Goal: Task Accomplishment & Management: Use online tool/utility

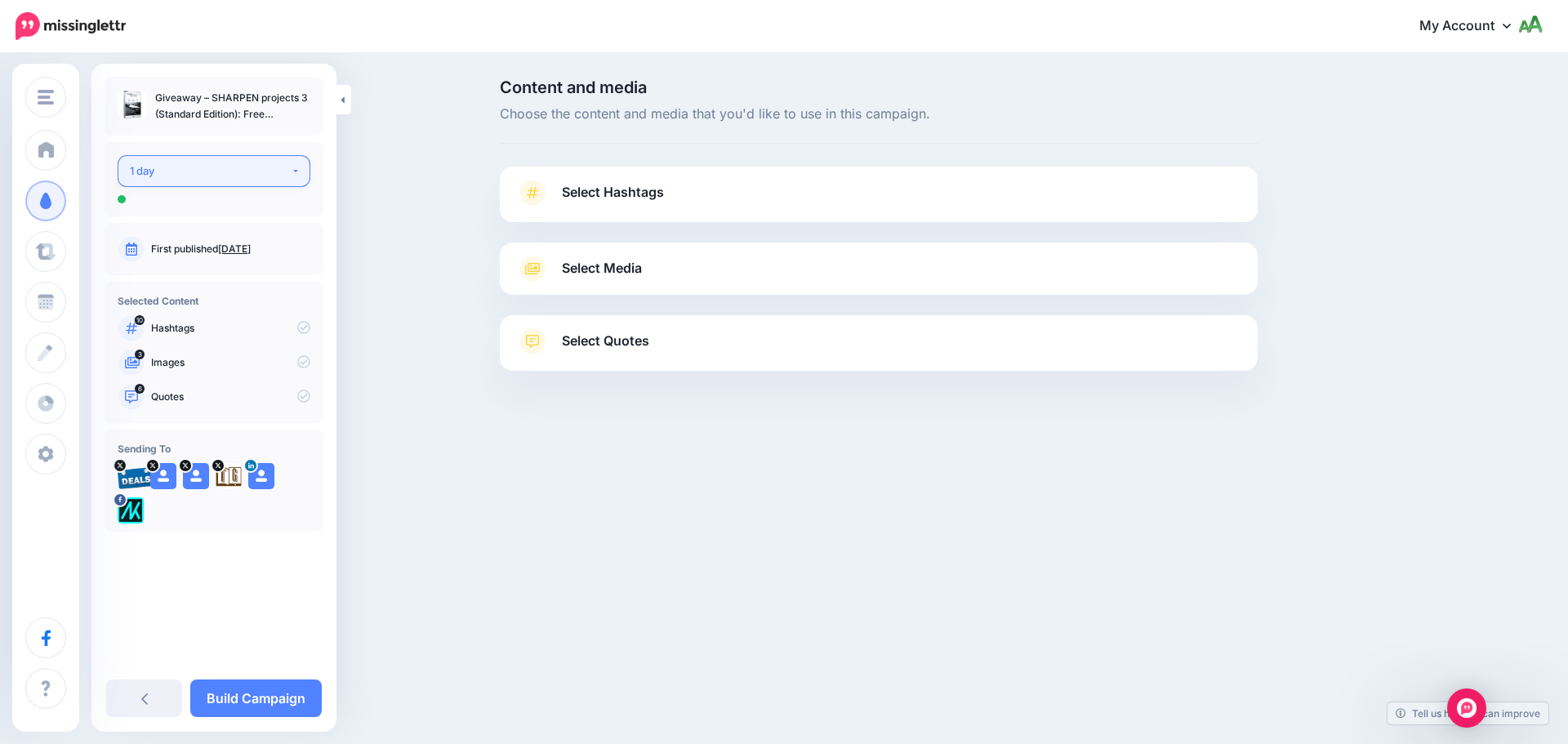
click at [232, 175] on div "1 day" at bounding box center [211, 171] width 161 height 19
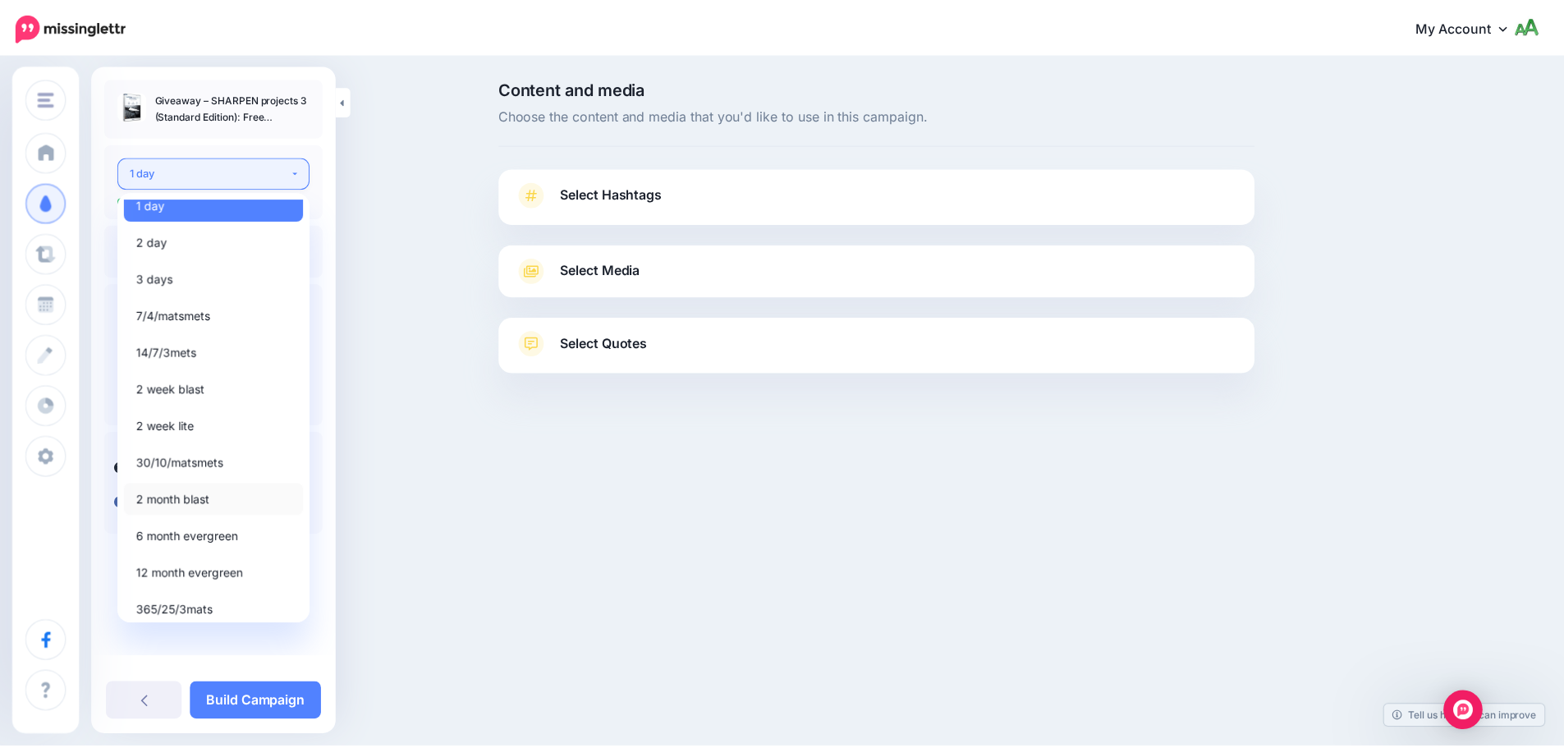
scroll to position [19, 0]
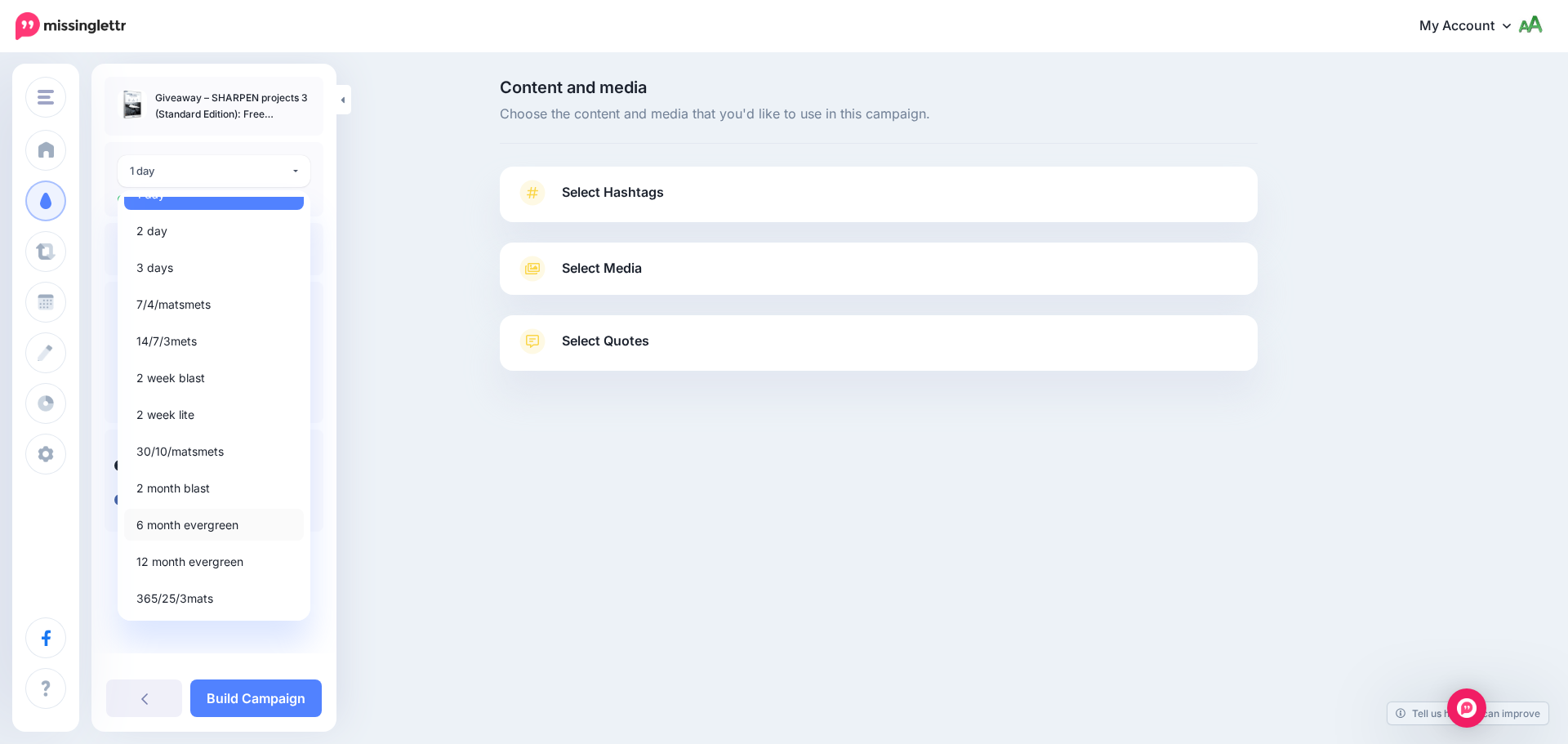
click at [200, 527] on span "6 month evergreen" at bounding box center [187, 525] width 102 height 20
select select "*****"
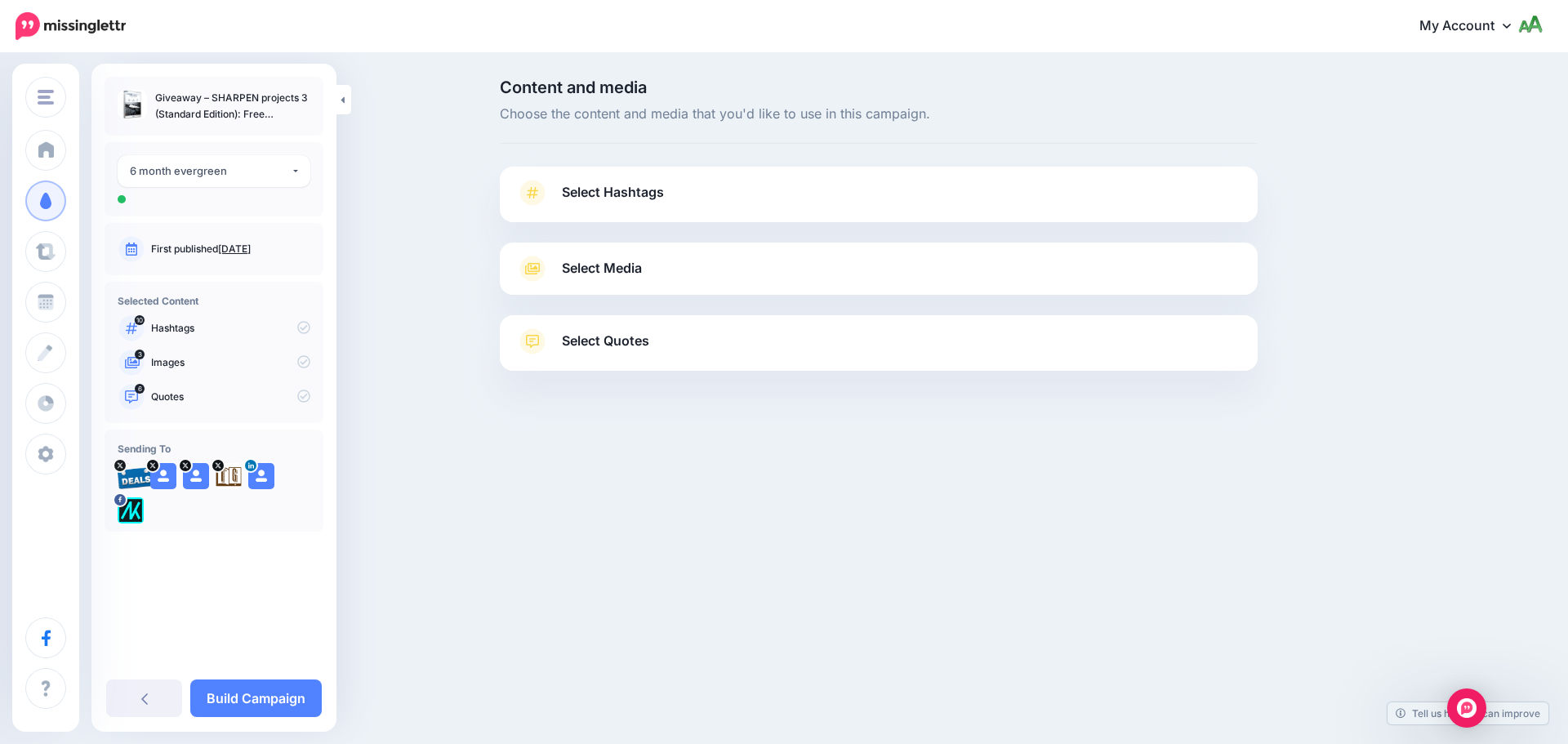
click at [304, 327] on icon at bounding box center [303, 327] width 13 height 13
click at [300, 322] on icon at bounding box center [303, 327] width 13 height 13
click at [305, 327] on icon at bounding box center [303, 327] width 13 height 13
click at [695, 186] on link "Select Hashtags" at bounding box center [879, 201] width 725 height 43
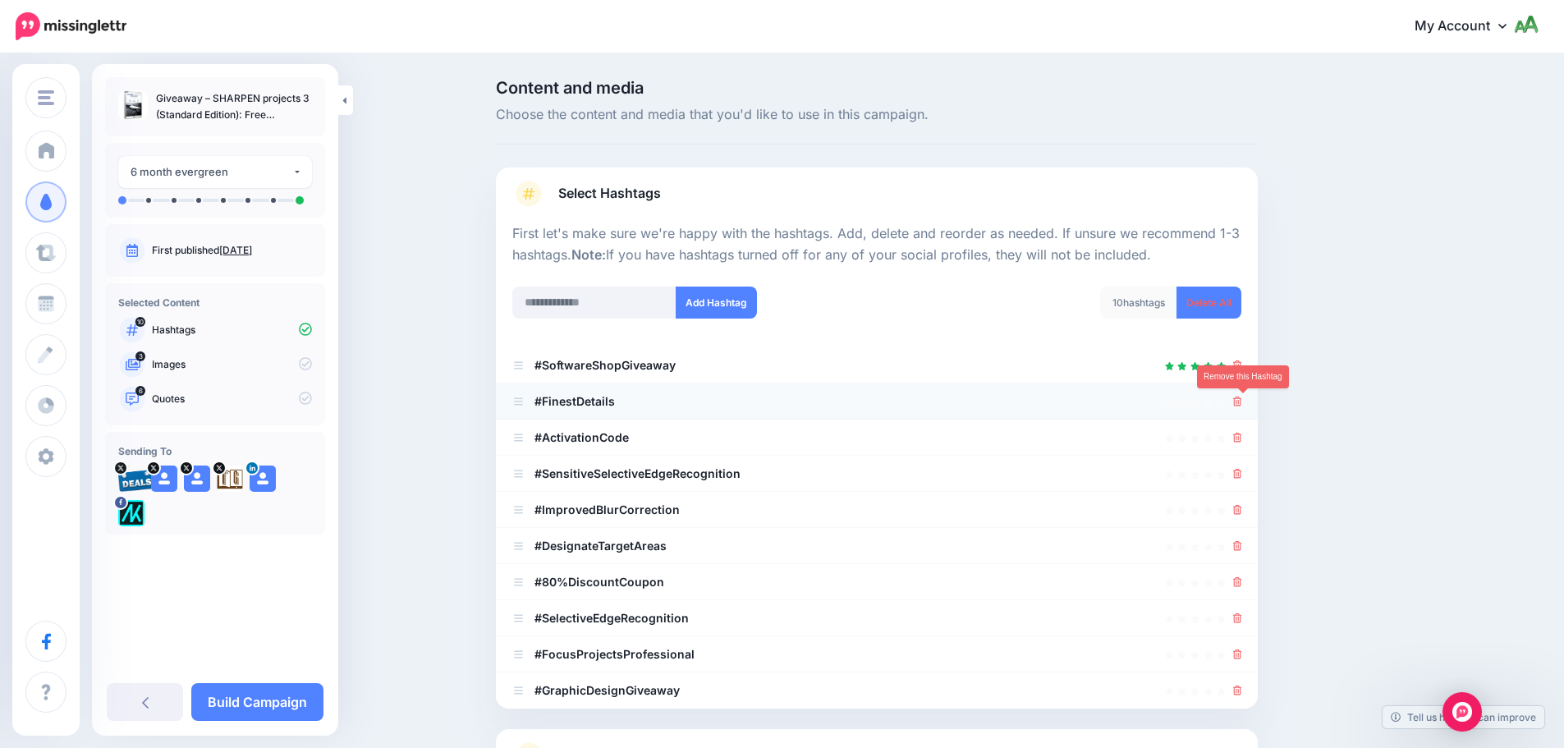
click at [1242, 400] on icon at bounding box center [1237, 402] width 9 height 10
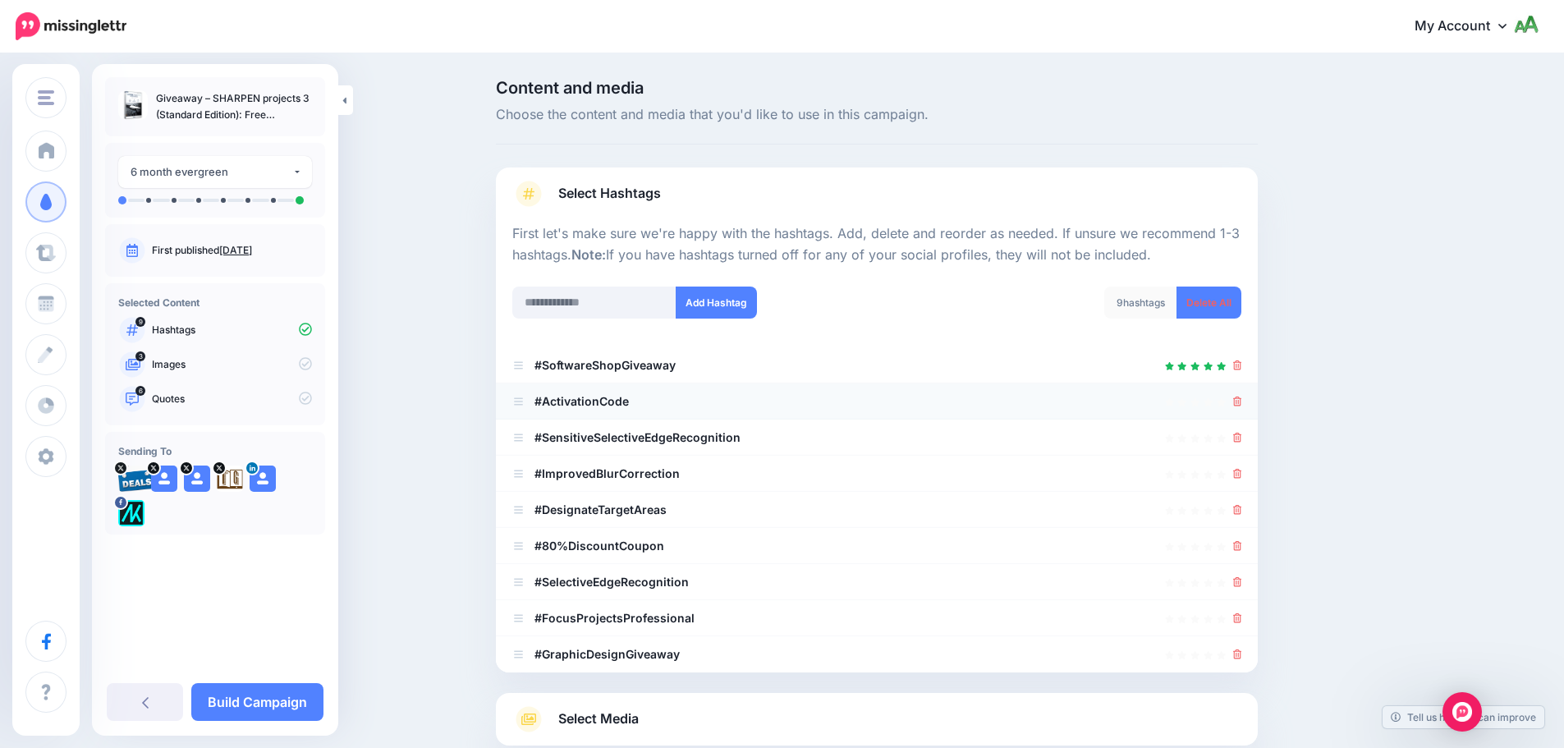
click at [1237, 401] on div at bounding box center [876, 402] width 729 height 20
click at [1242, 406] on icon at bounding box center [1237, 402] width 9 height 10
click at [1242, 440] on icon at bounding box center [1237, 438] width 9 height 10
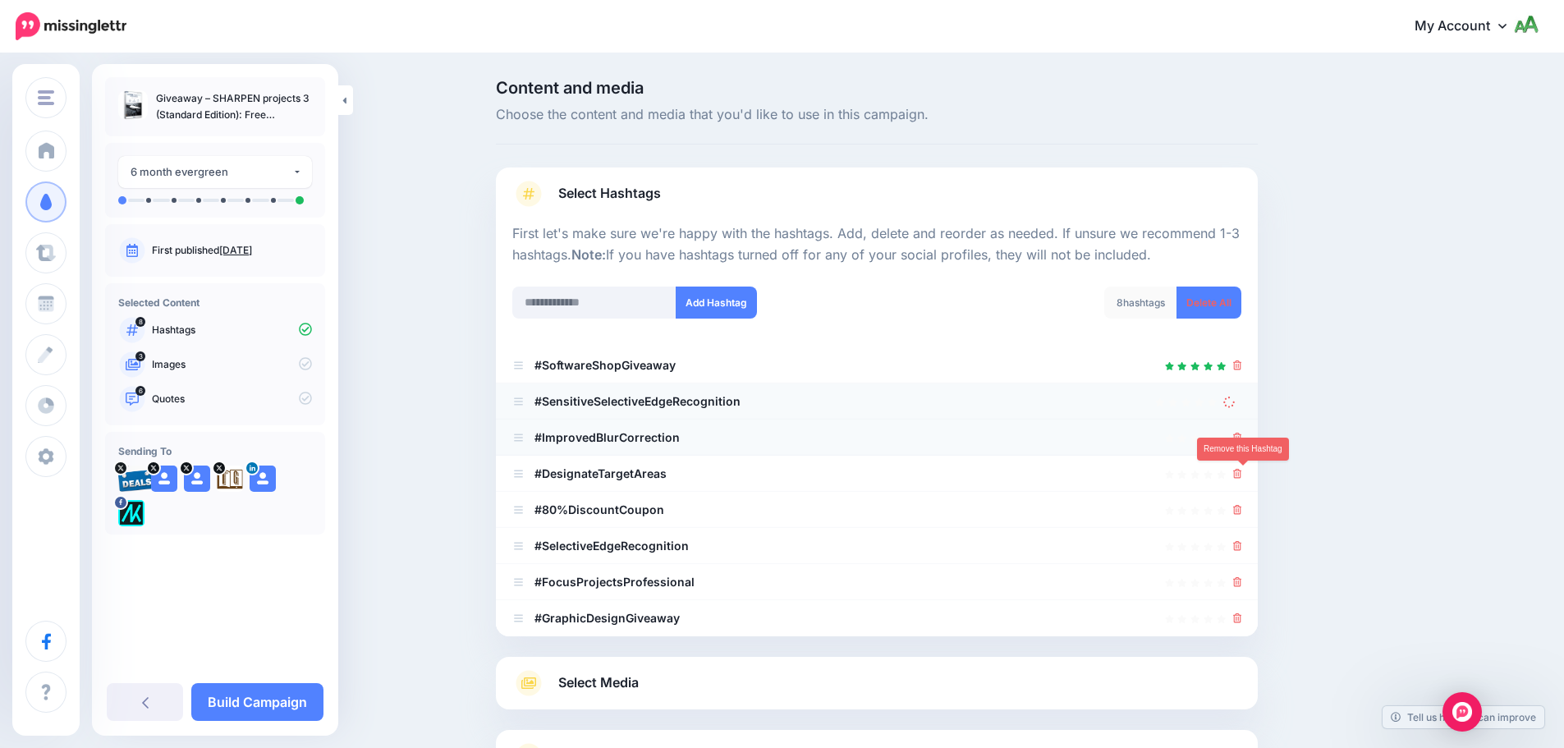
click at [1242, 471] on icon at bounding box center [1237, 474] width 9 height 10
drag, startPoint x: 1245, startPoint y: 498, endPoint x: 1245, endPoint y: 507, distance: 9.0
click at [1245, 507] on li "#80%DiscountCoupon" at bounding box center [877, 510] width 762 height 36
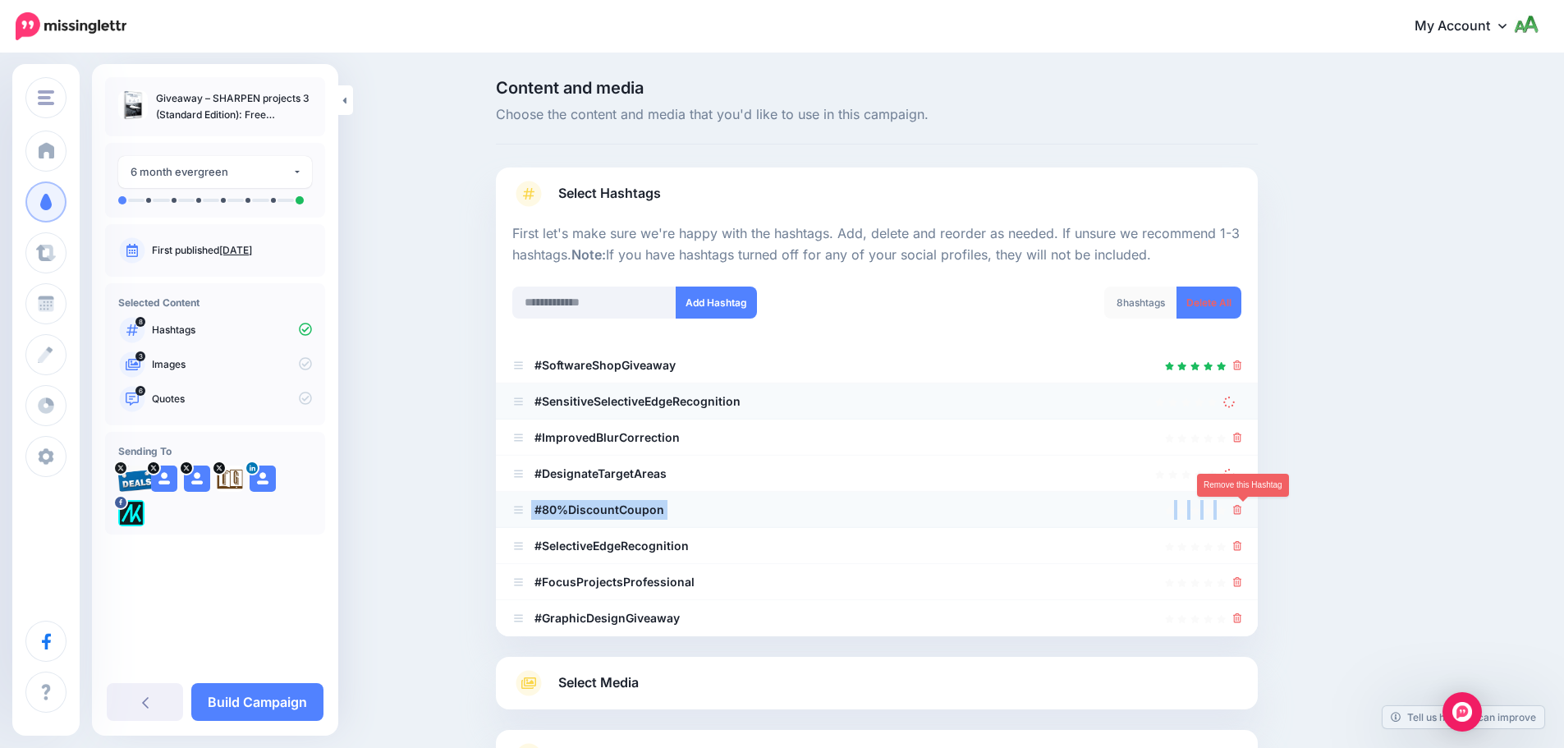
click at [1242, 507] on icon at bounding box center [1237, 510] width 9 height 10
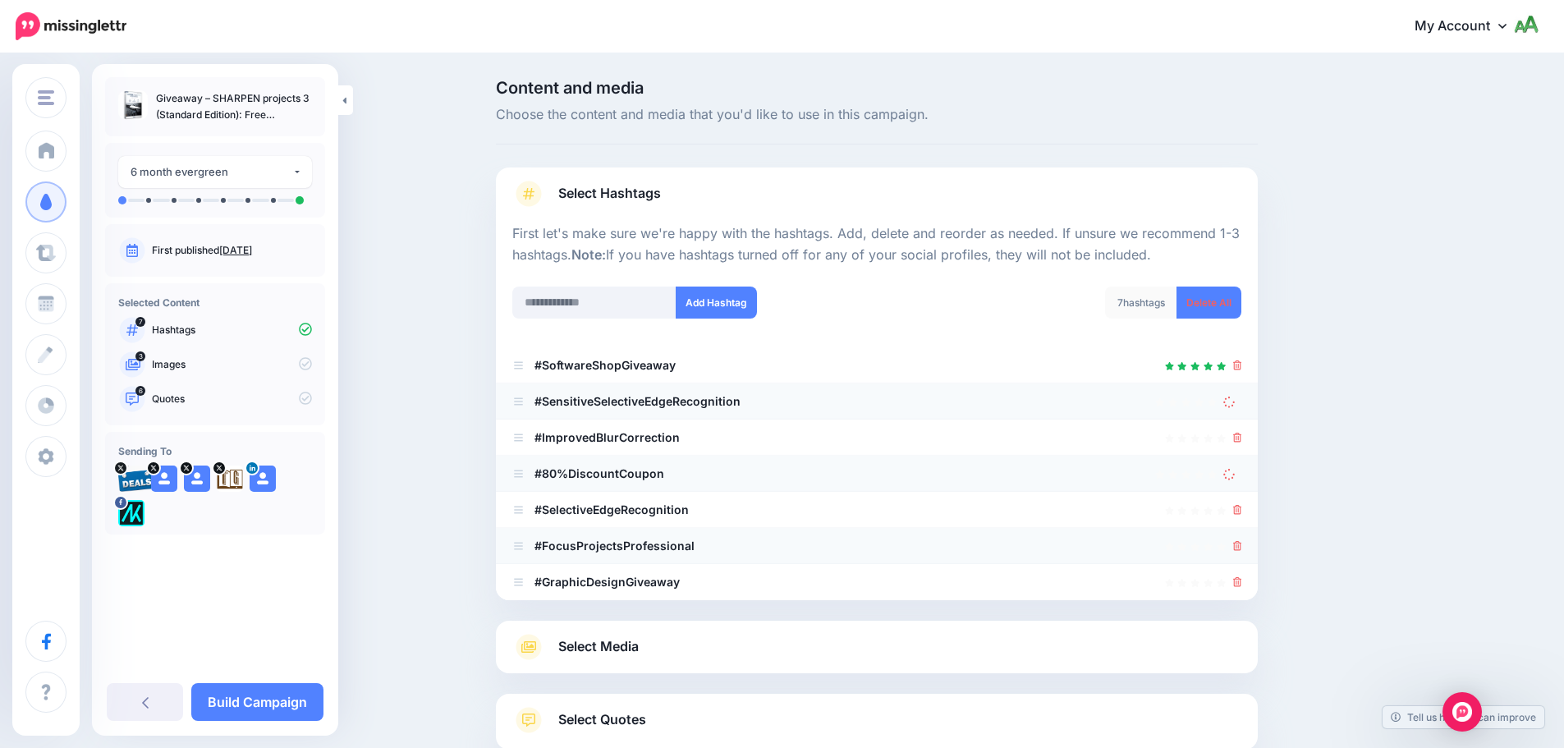
click at [1242, 538] on div at bounding box center [1237, 546] width 9 height 20
click at [1242, 546] on icon at bounding box center [1237, 546] width 9 height 10
click at [1240, 509] on icon at bounding box center [1237, 510] width 9 height 10
drag, startPoint x: 1244, startPoint y: 437, endPoint x: 1240, endPoint y: 419, distance: 18.4
click at [1242, 437] on icon at bounding box center [1237, 438] width 9 height 10
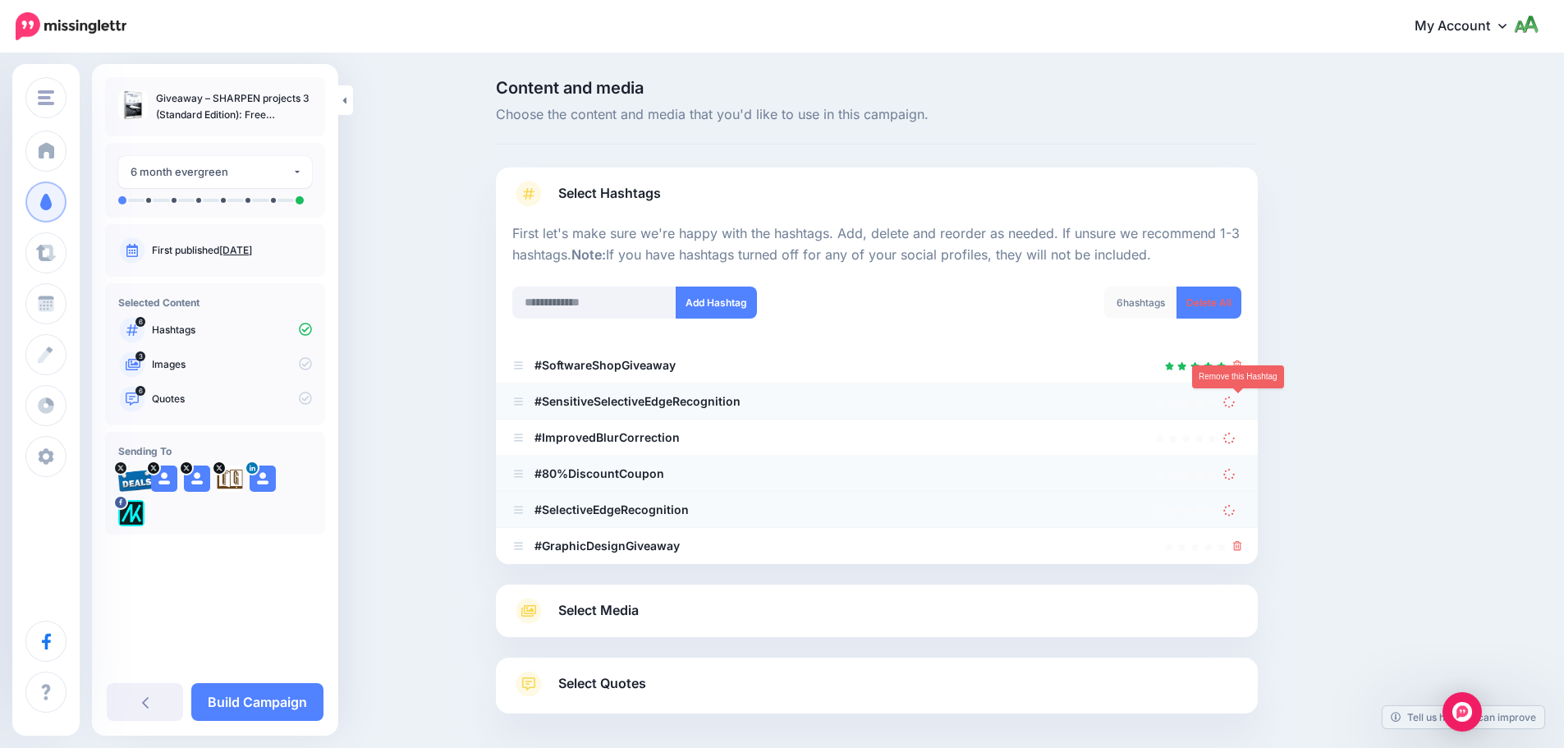
click at [1237, 399] on icon at bounding box center [1230, 401] width 16 height 16
click at [1236, 467] on icon at bounding box center [1229, 473] width 12 height 12
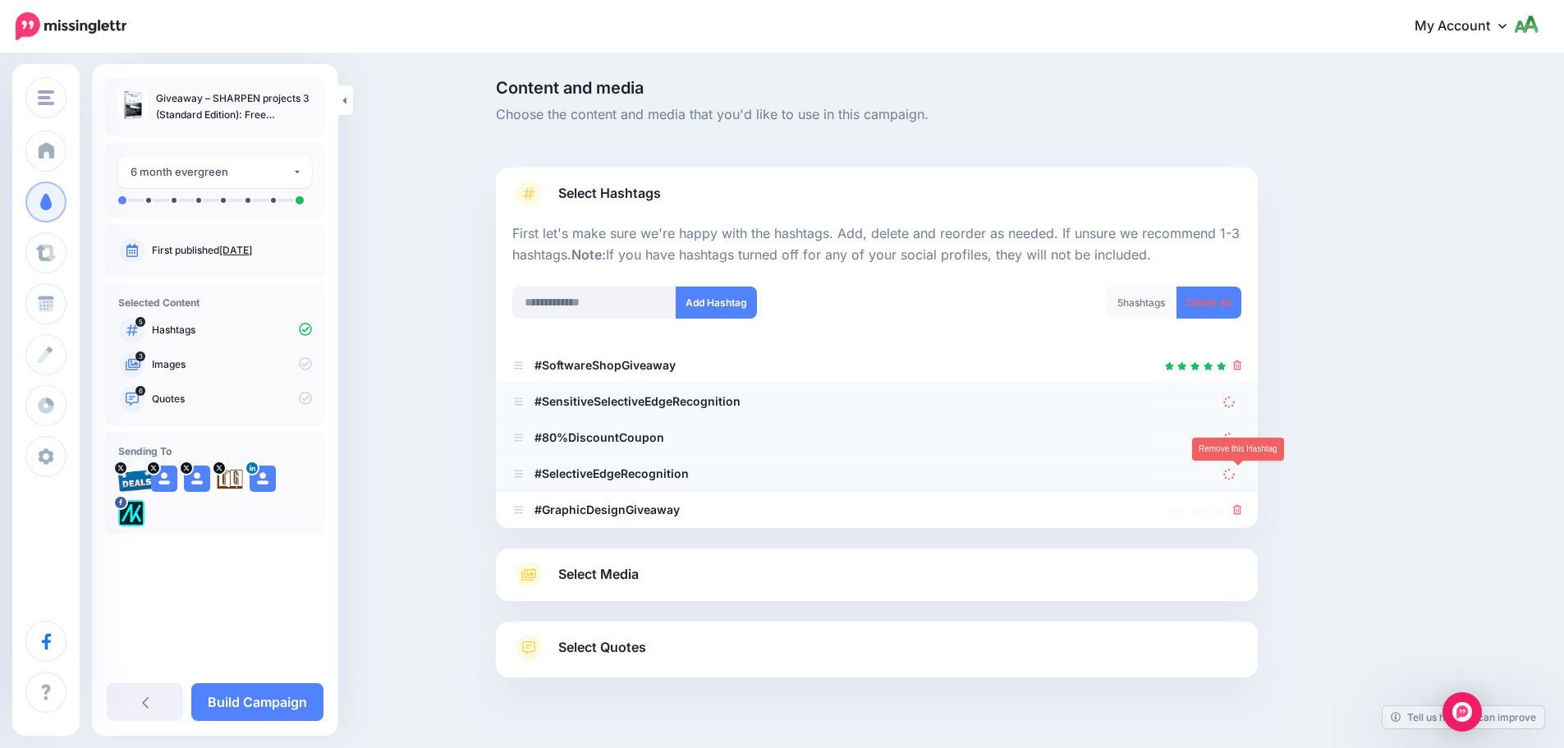
click at [1237, 470] on icon at bounding box center [1229, 473] width 15 height 15
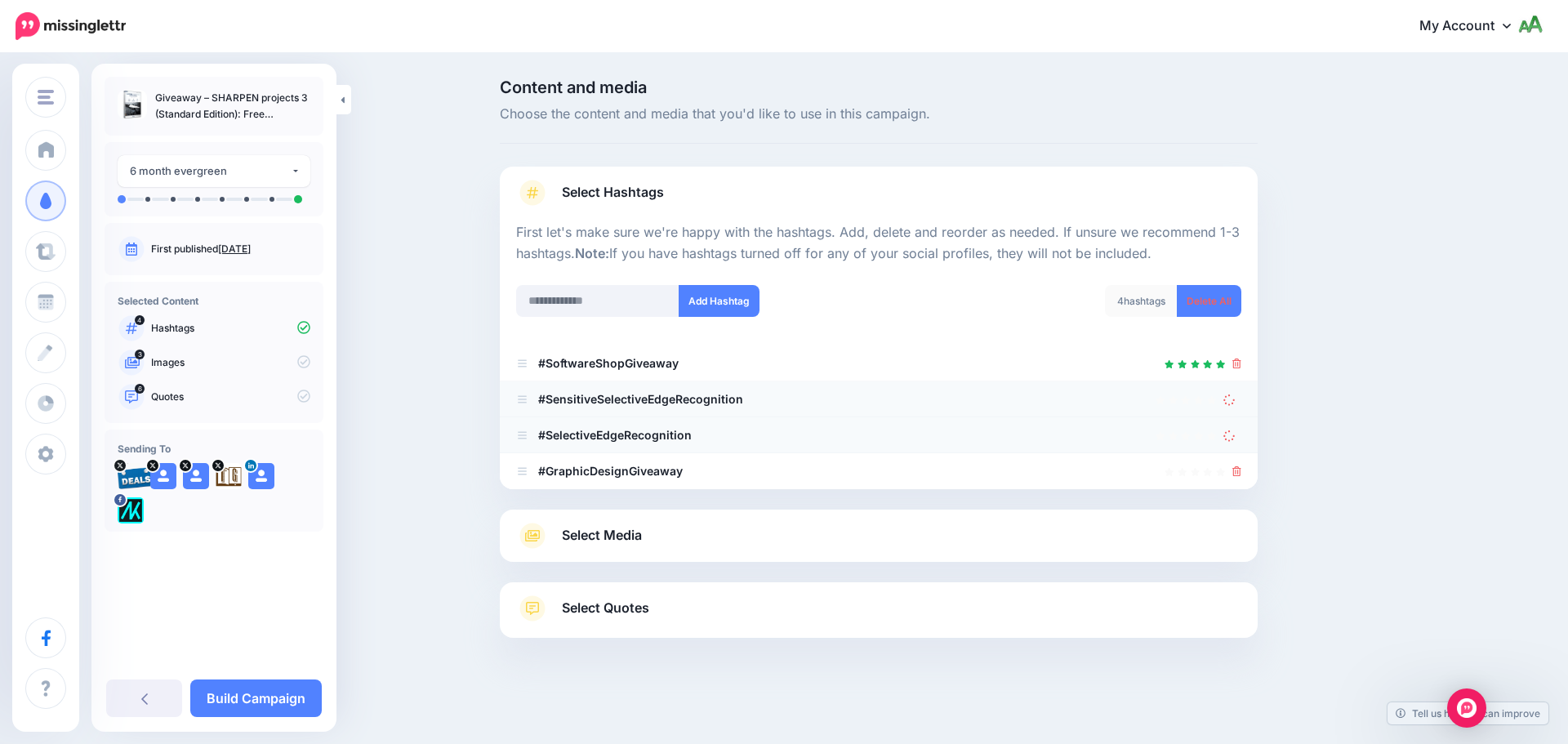
click at [1228, 432] on icon at bounding box center [1229, 435] width 13 height 13
click at [1232, 403] on icon at bounding box center [1229, 399] width 12 height 12
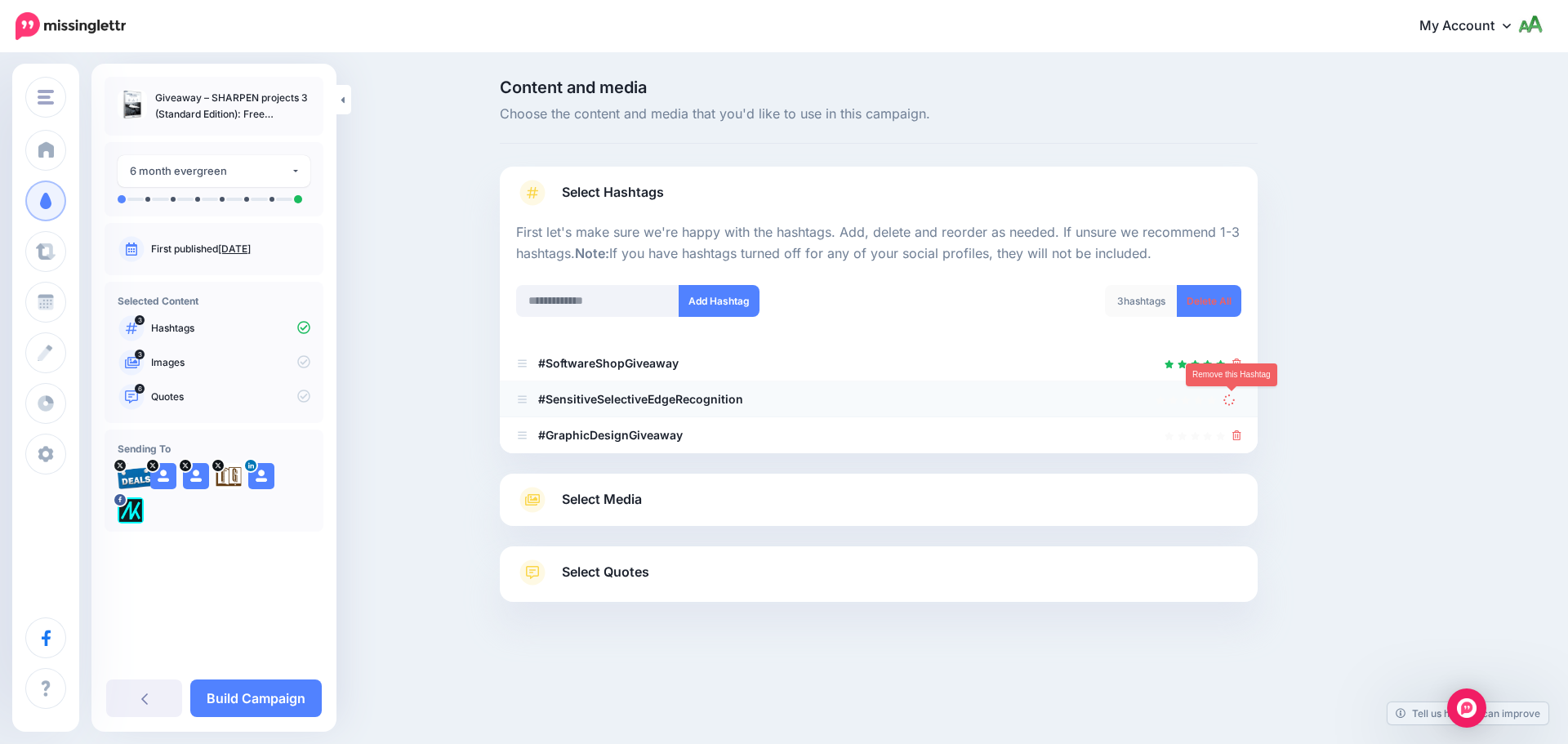
click at [1236, 405] on link at bounding box center [1233, 399] width 18 height 14
click at [1235, 436] on icon at bounding box center [1237, 436] width 9 height 10
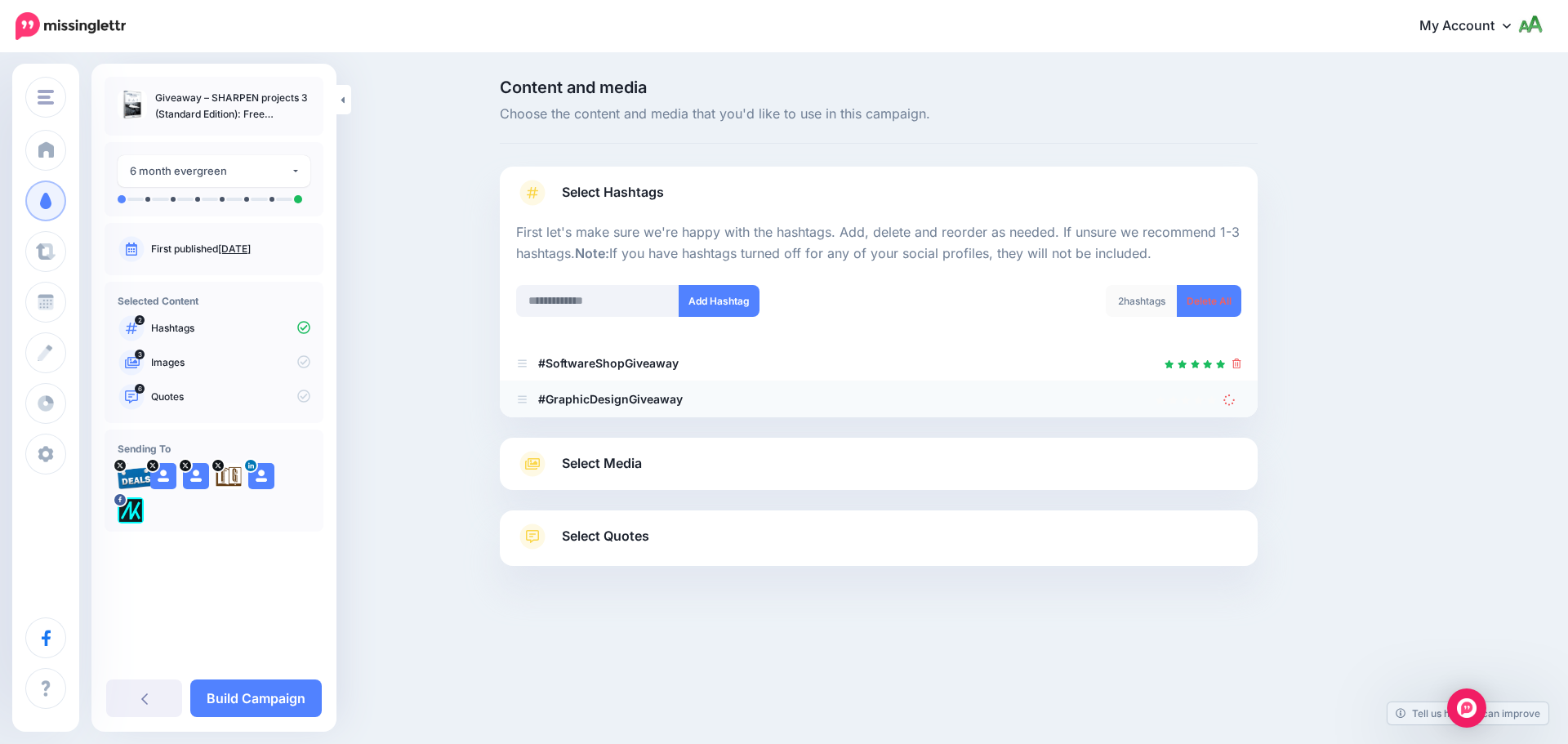
click at [1229, 399] on icon at bounding box center [1229, 399] width 12 height 12
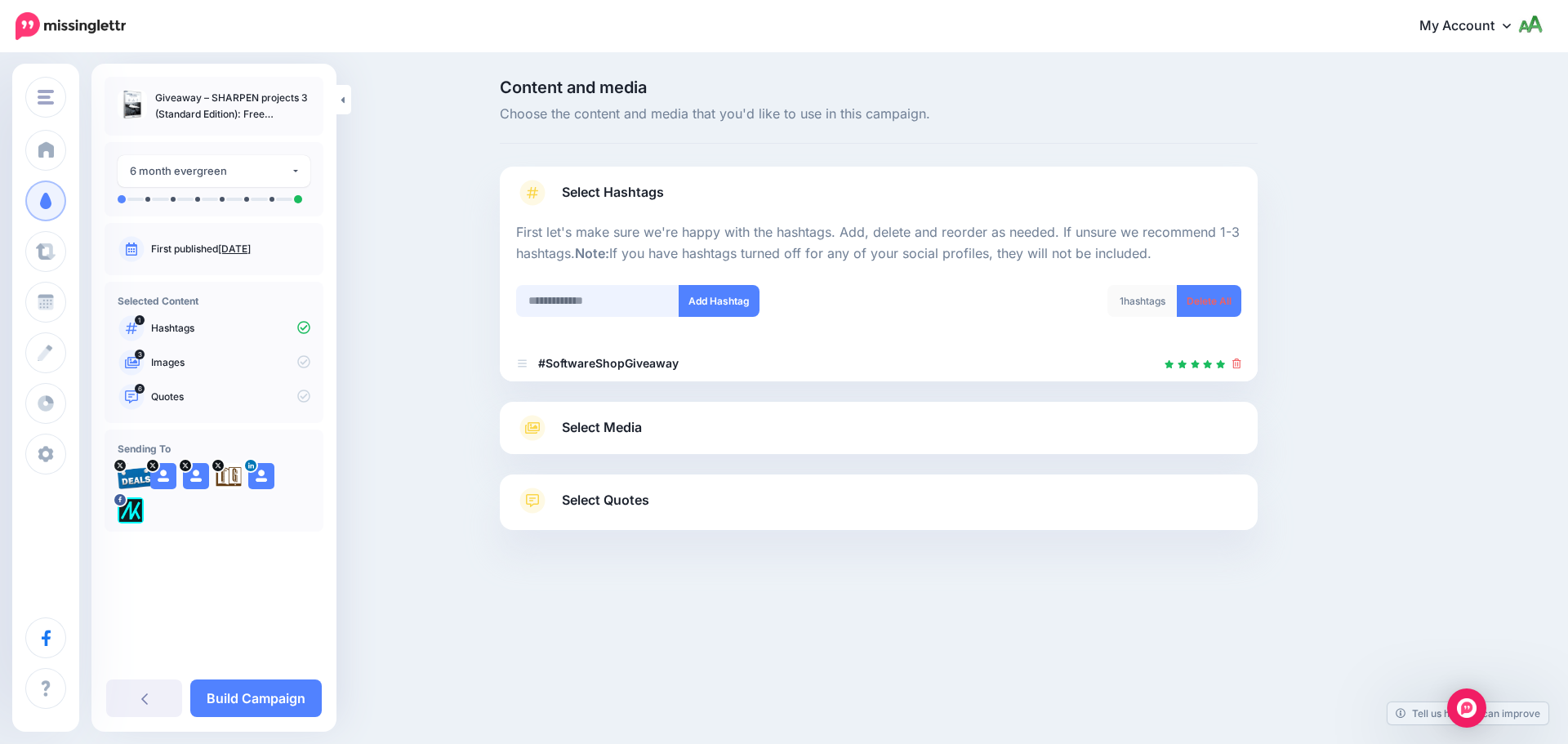
click at [561, 291] on input "text" at bounding box center [598, 301] width 163 height 32
type input "**********"
click at [726, 308] on button "Add Hashtag" at bounding box center [718, 301] width 81 height 32
click at [698, 436] on link "Select Media" at bounding box center [879, 428] width 725 height 26
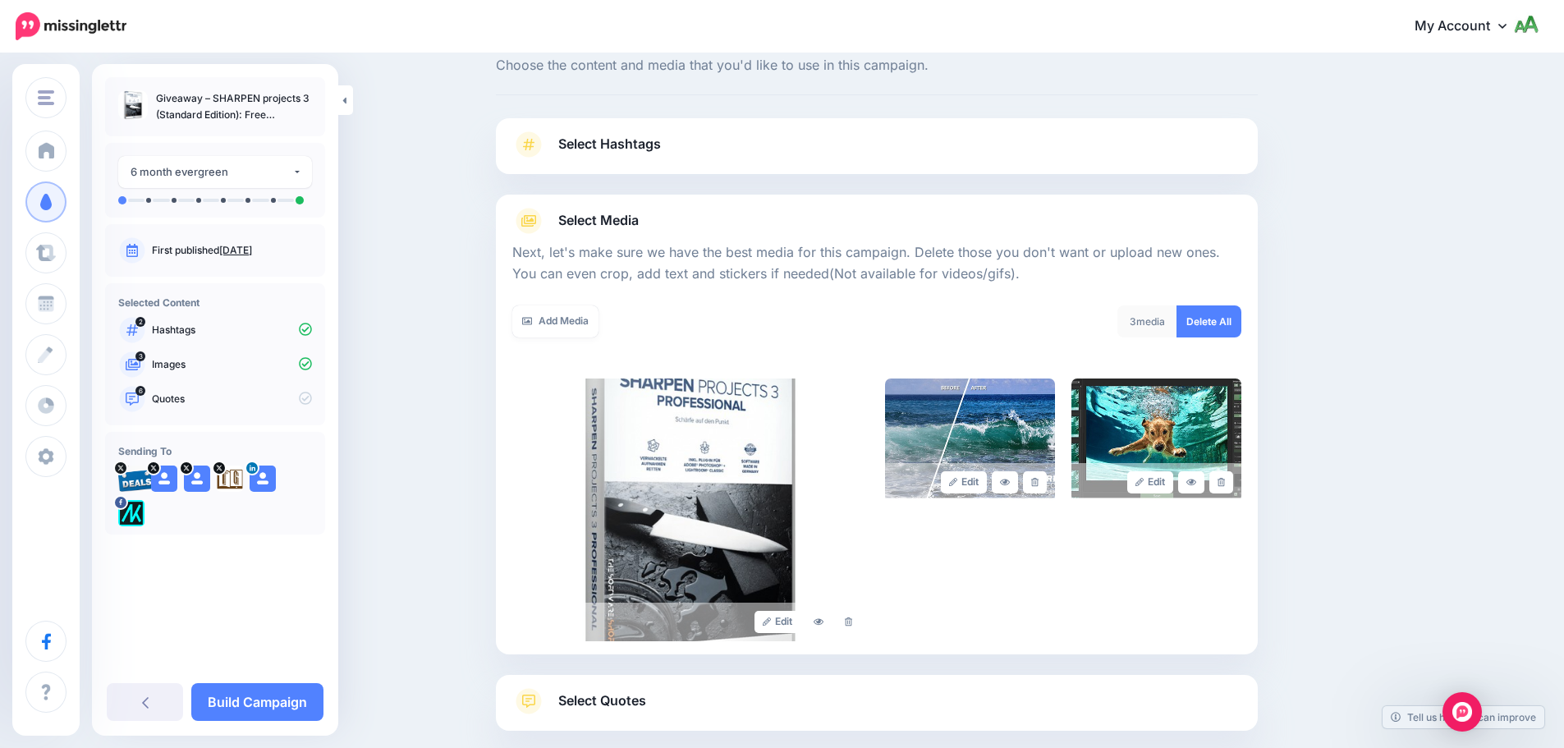
scroll to position [139, 0]
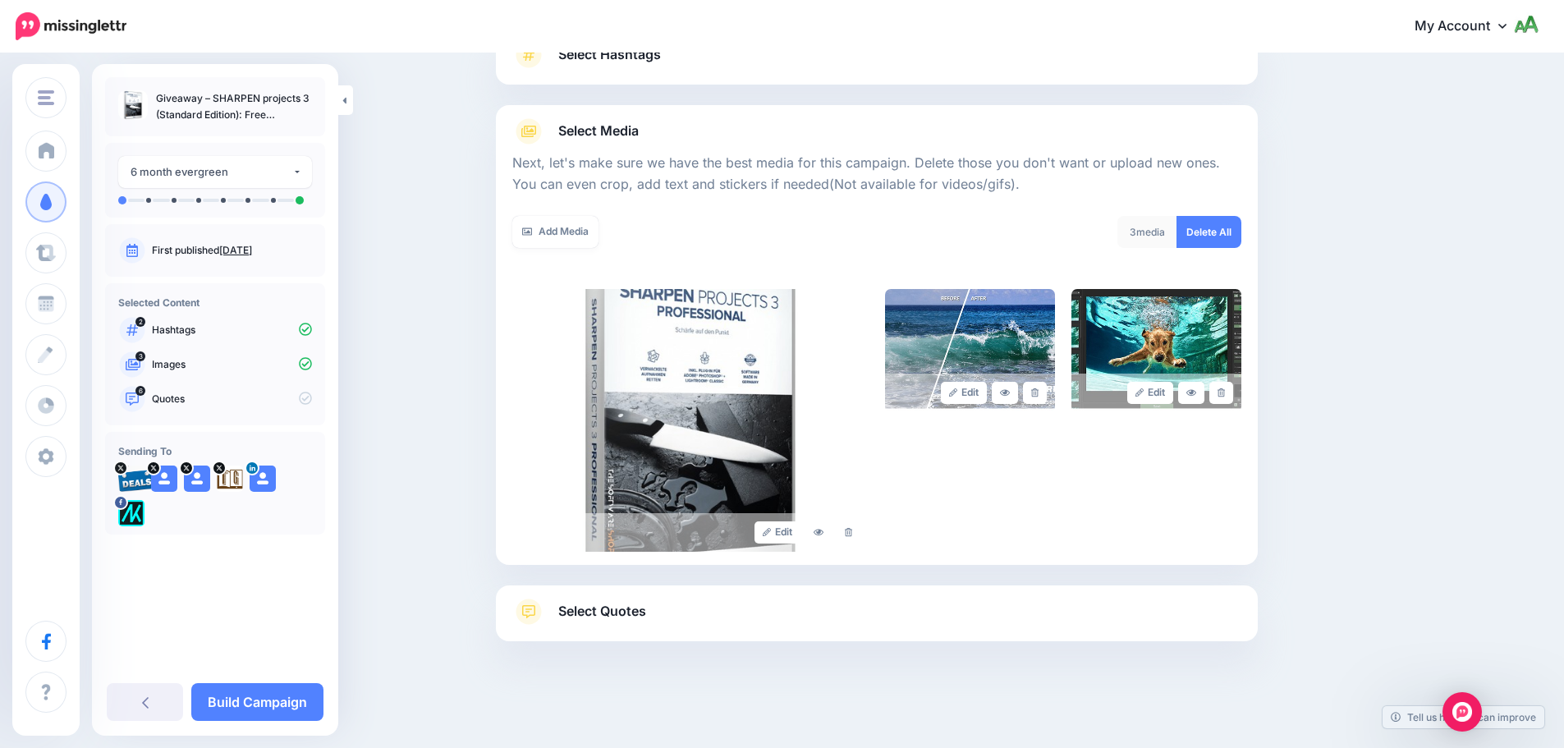
click at [722, 614] on link "Select Quotes" at bounding box center [876, 619] width 729 height 43
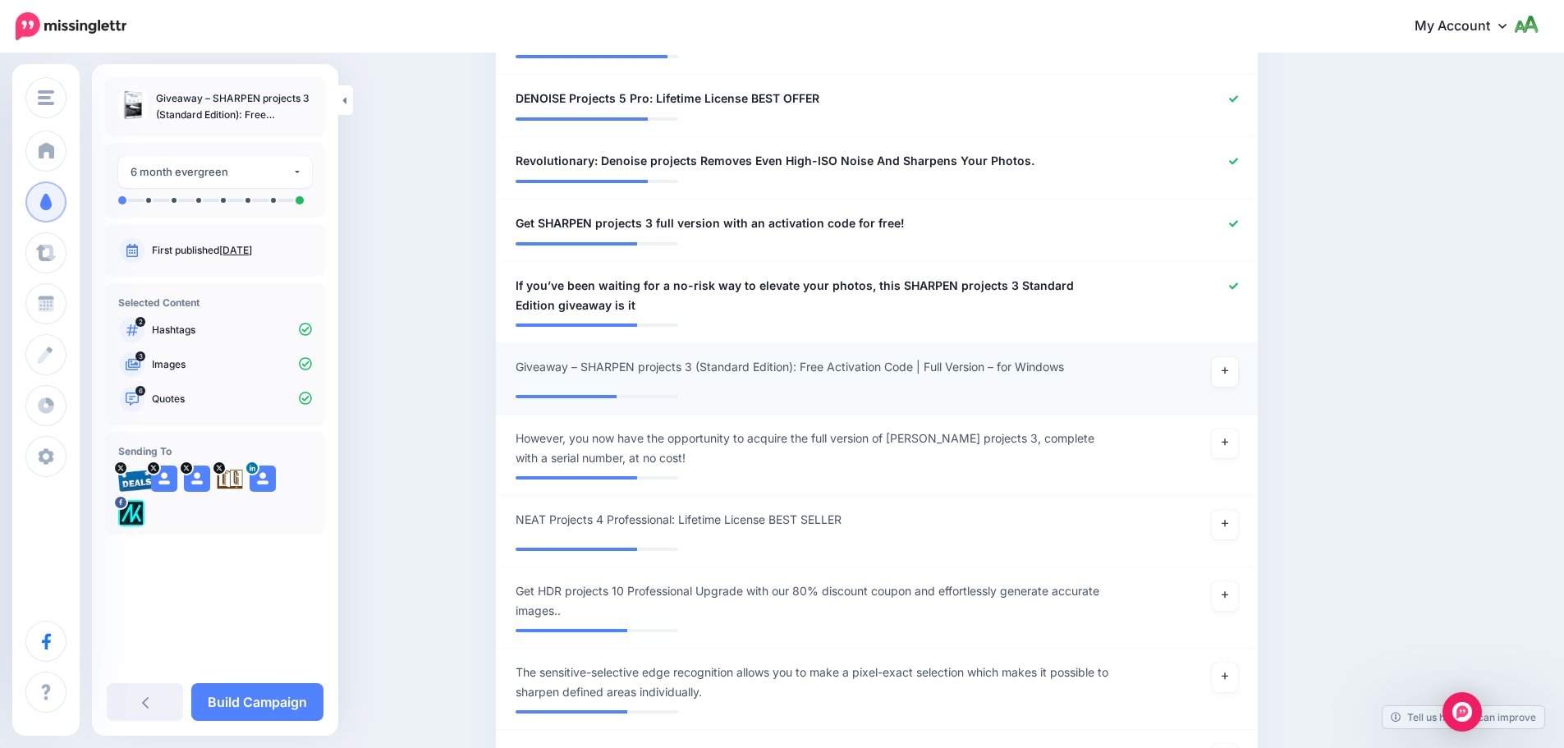
scroll to position [960, 0]
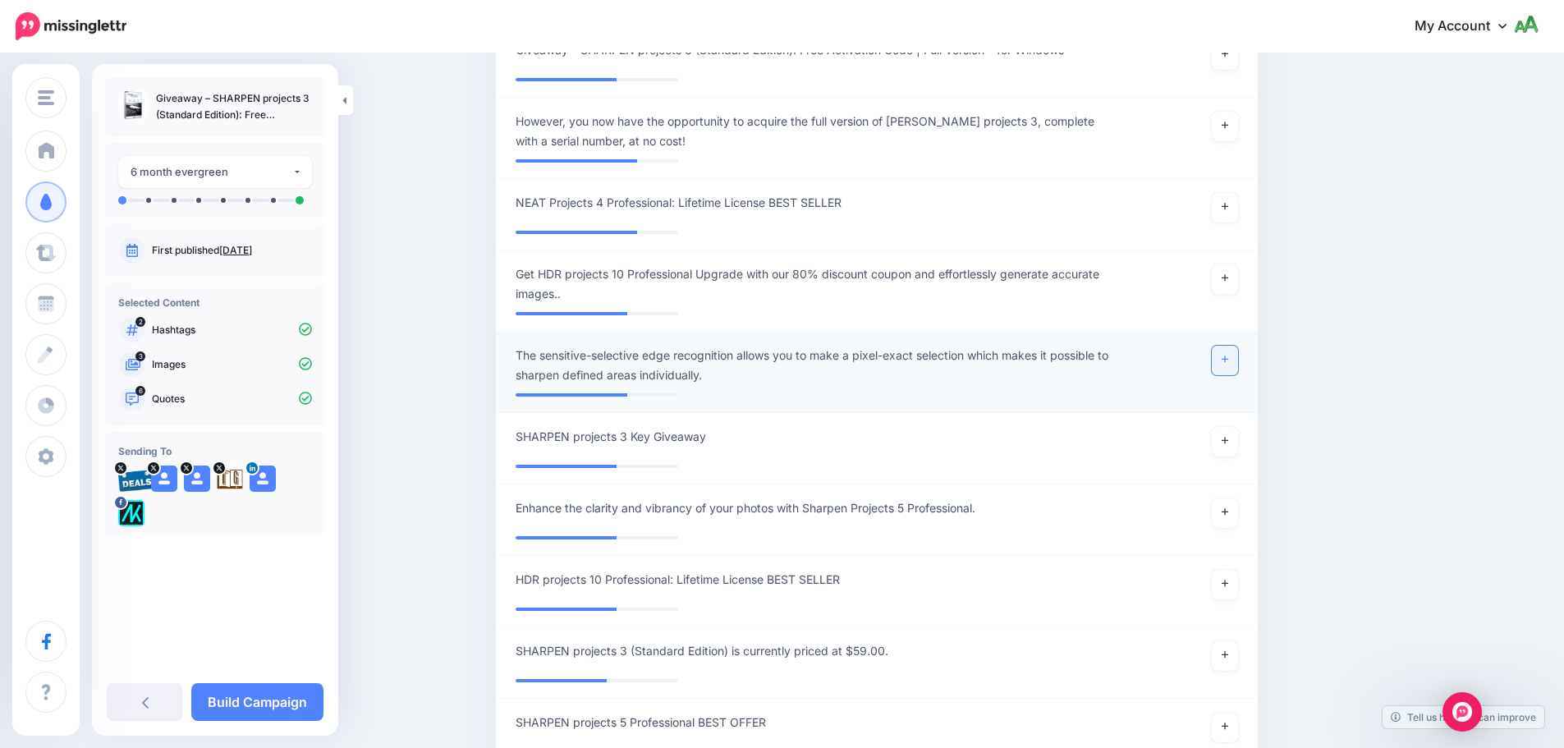
click at [1228, 355] on icon at bounding box center [1225, 359] width 7 height 9
click at [1236, 284] on link at bounding box center [1225, 279] width 26 height 30
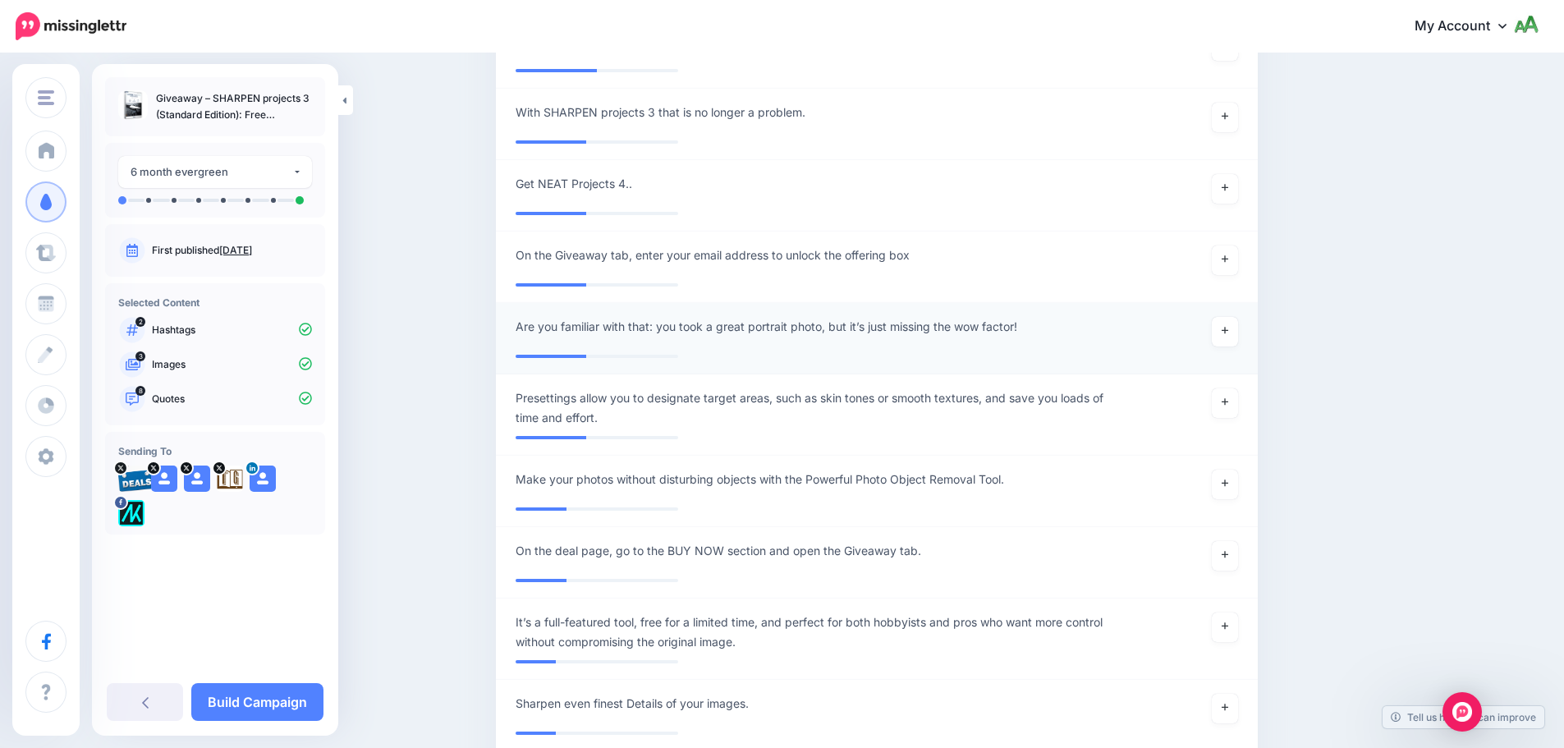
scroll to position [2027, 0]
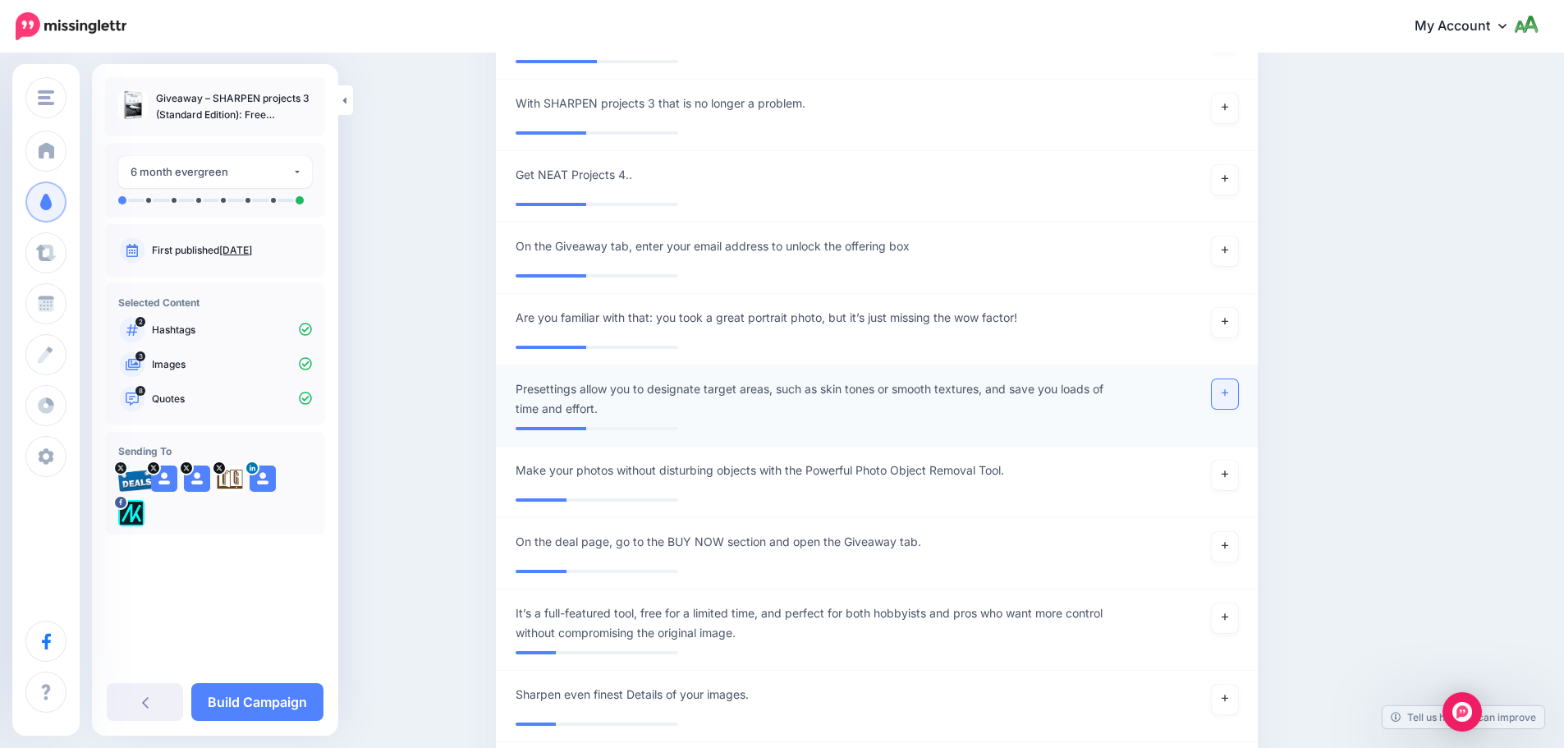
click at [1232, 398] on link at bounding box center [1225, 394] width 26 height 30
click at [1227, 477] on icon at bounding box center [1225, 474] width 7 height 9
click at [1229, 622] on link at bounding box center [1225, 618] width 26 height 30
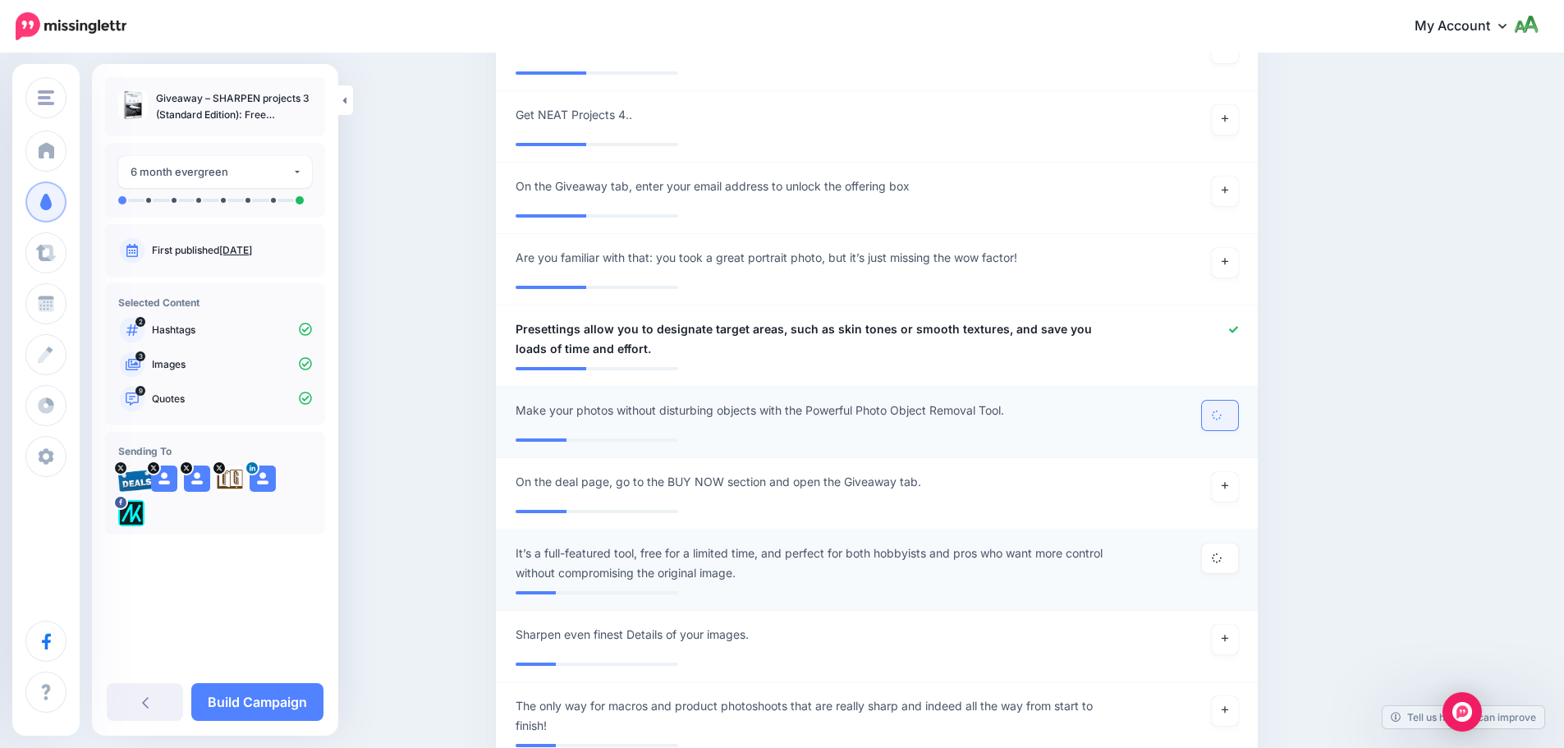
scroll to position [2273, 0]
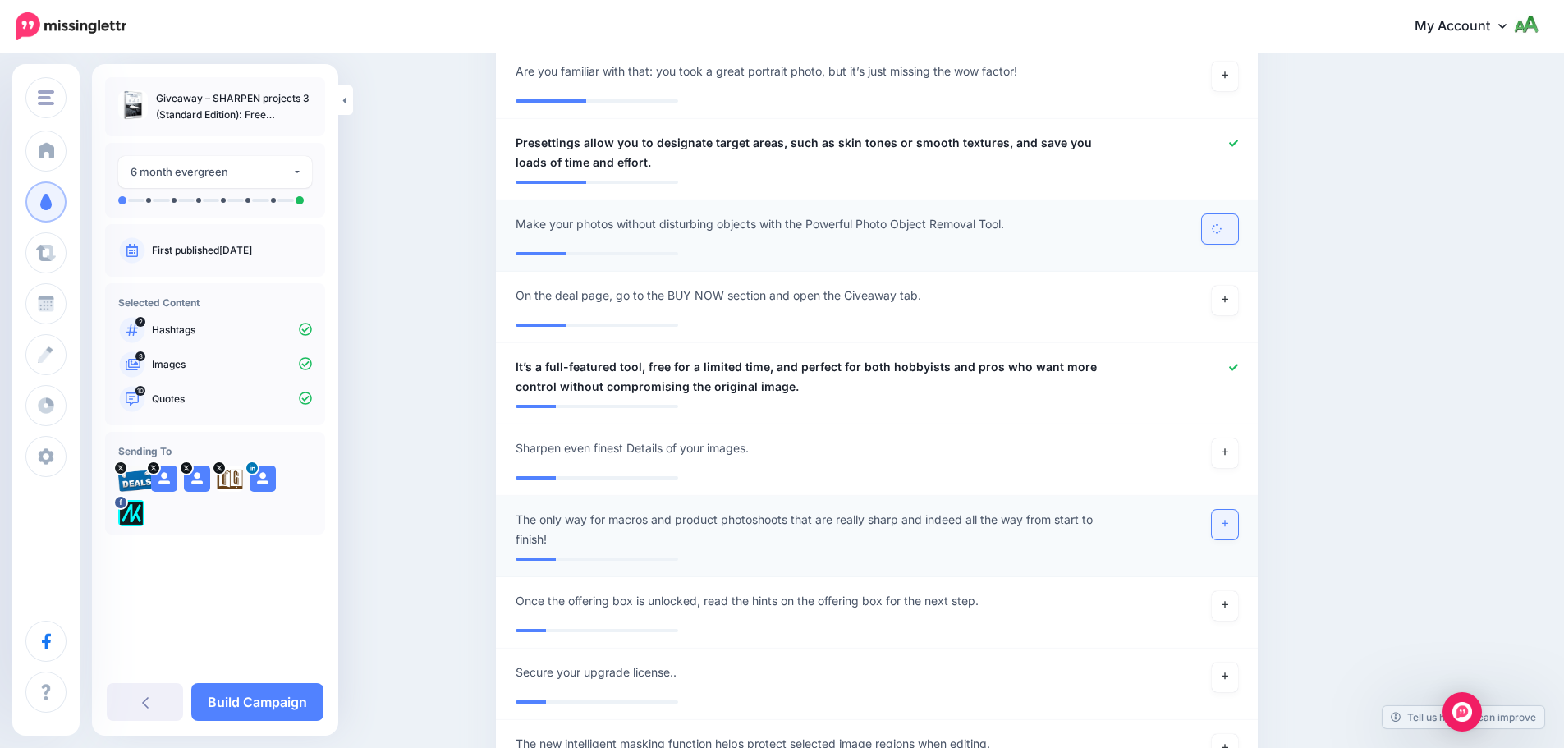
click at [1238, 520] on link at bounding box center [1225, 525] width 26 height 30
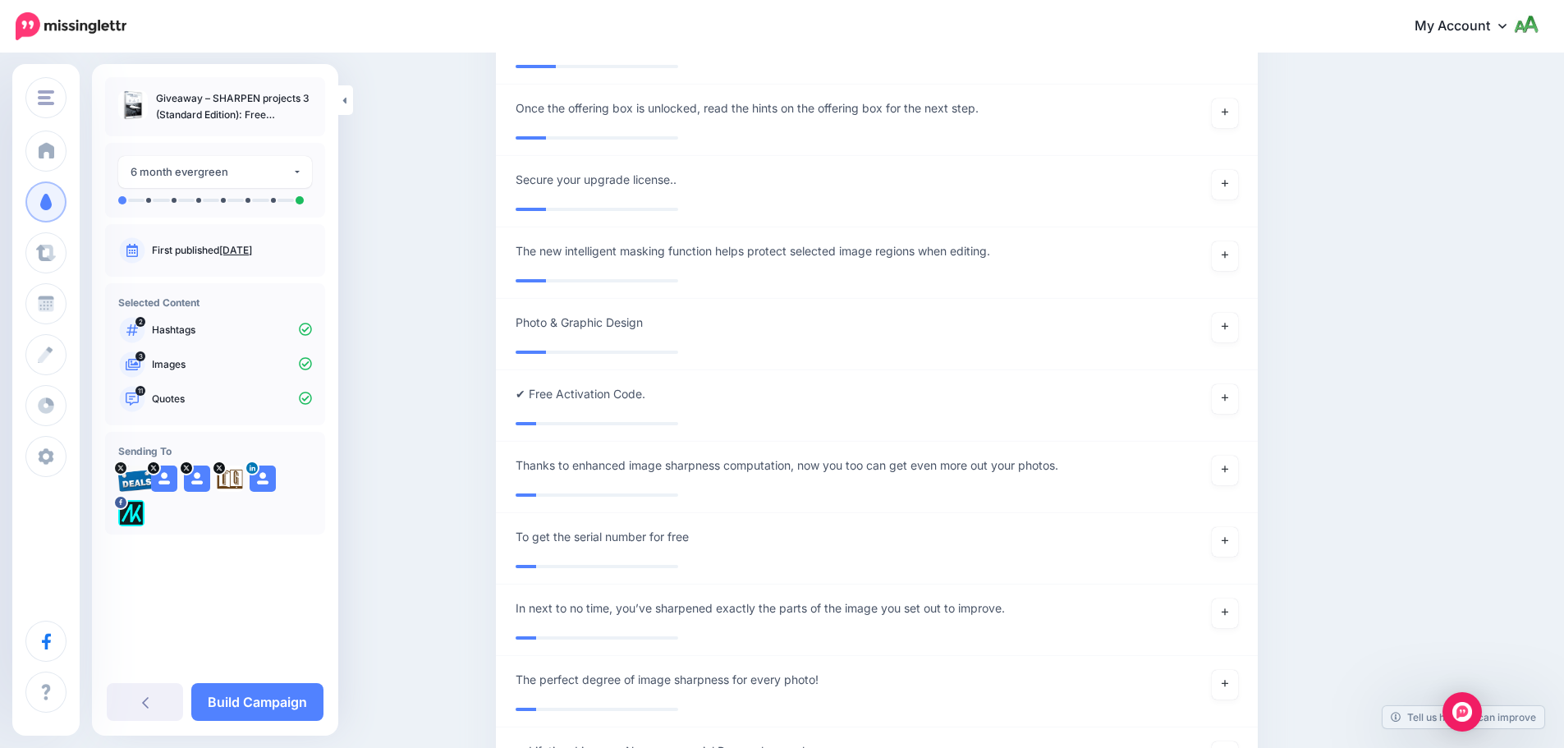
scroll to position [3138, 0]
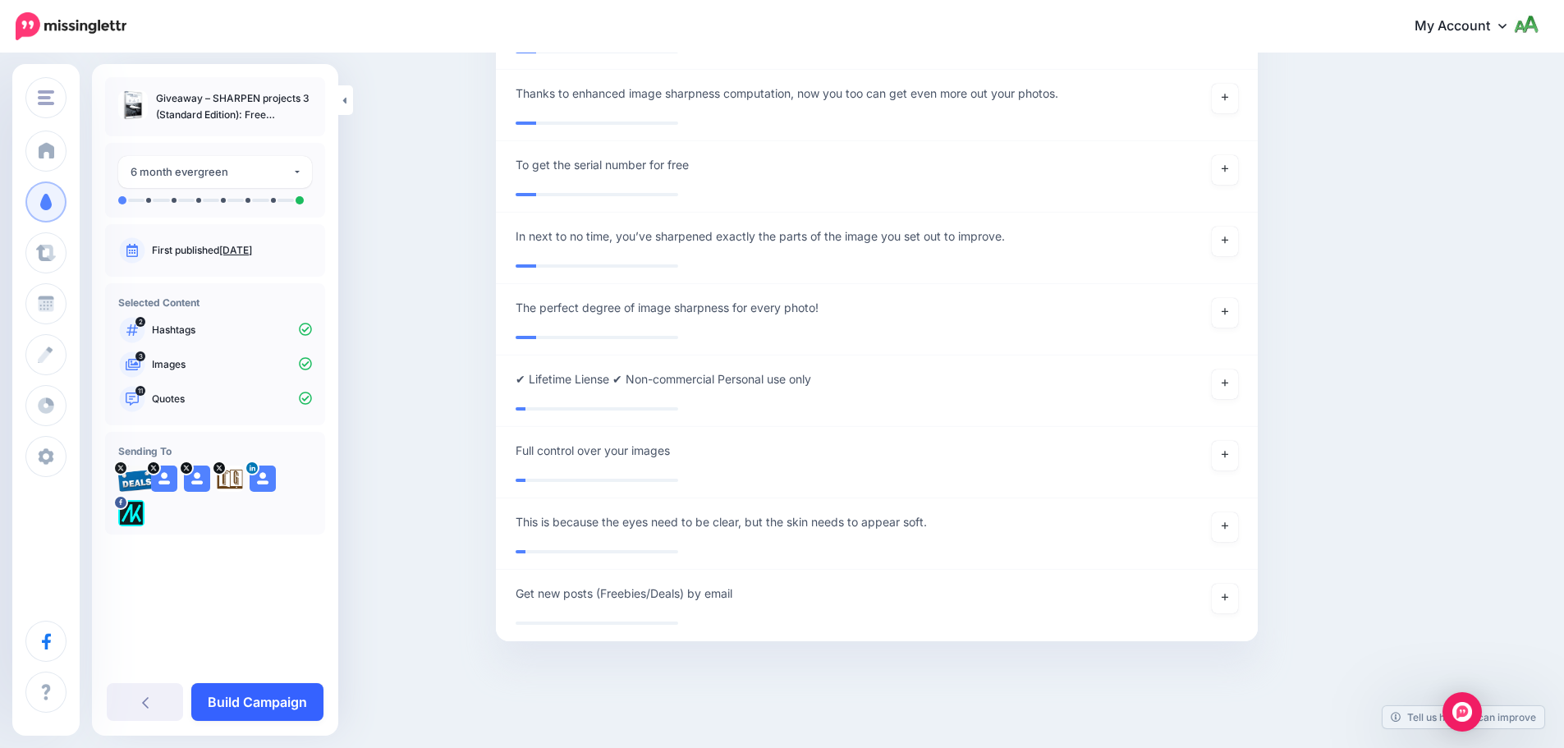
click at [291, 709] on link "Build Campaign" at bounding box center [257, 702] width 132 height 38
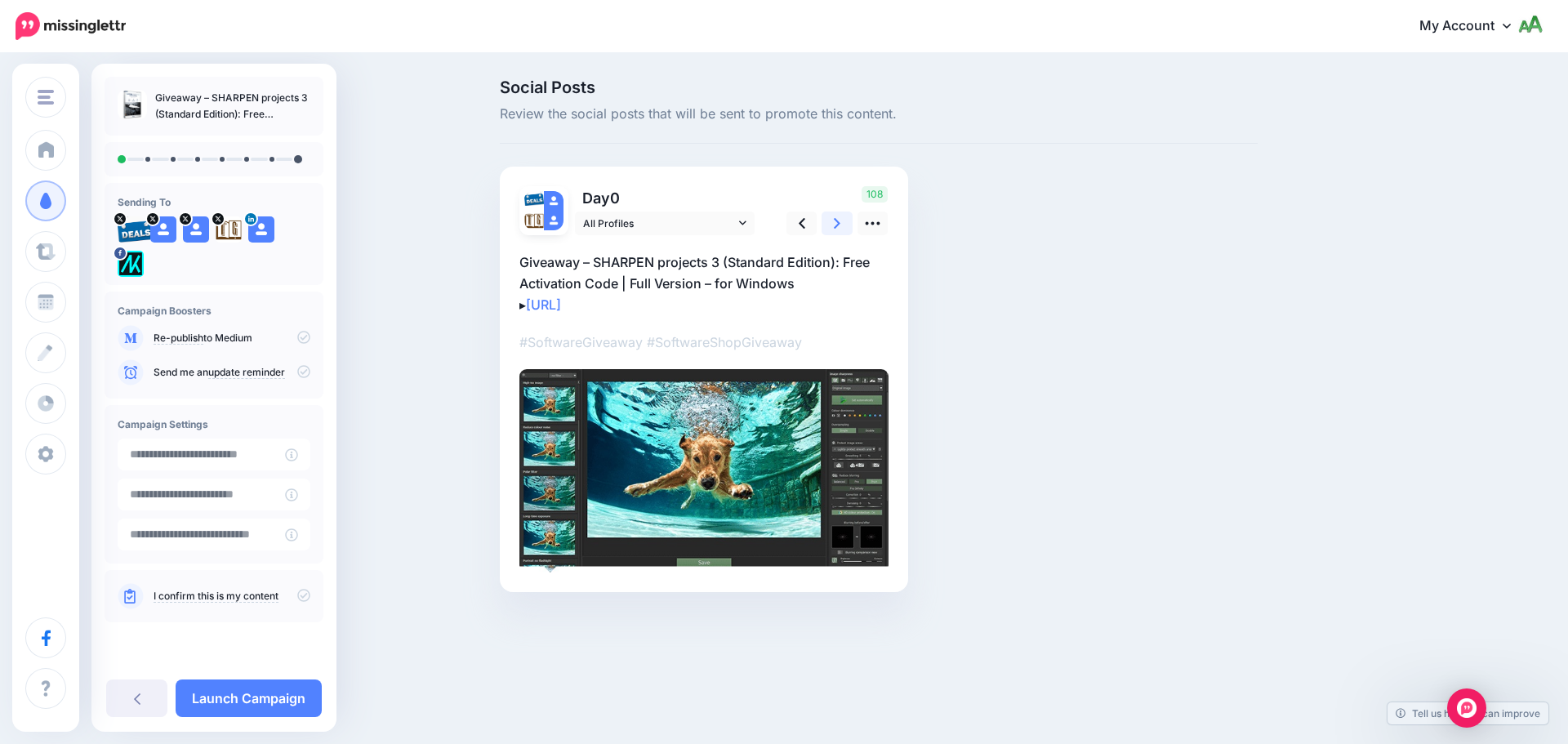
click at [847, 227] on link at bounding box center [837, 224] width 31 height 24
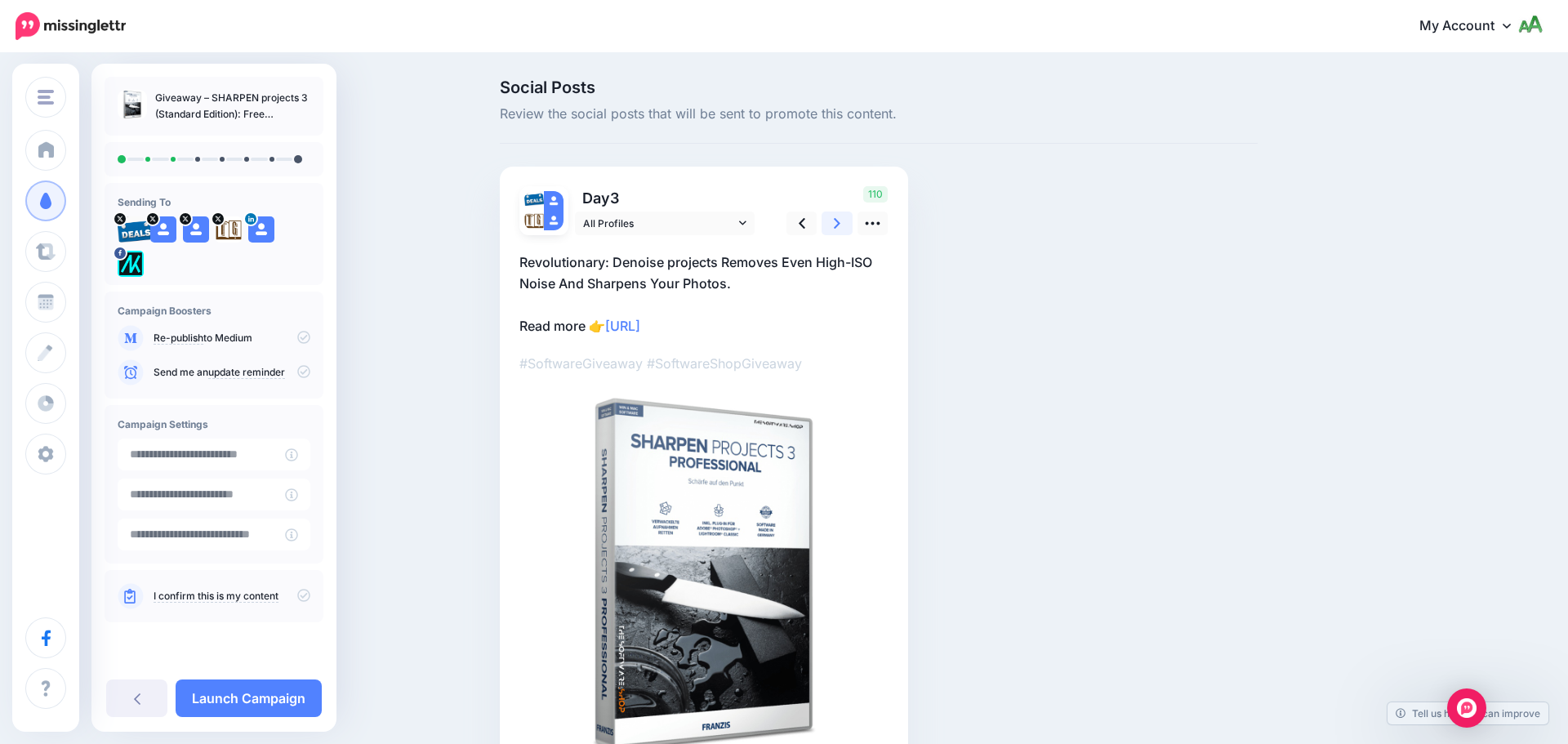
click at [847, 227] on link at bounding box center [837, 224] width 31 height 24
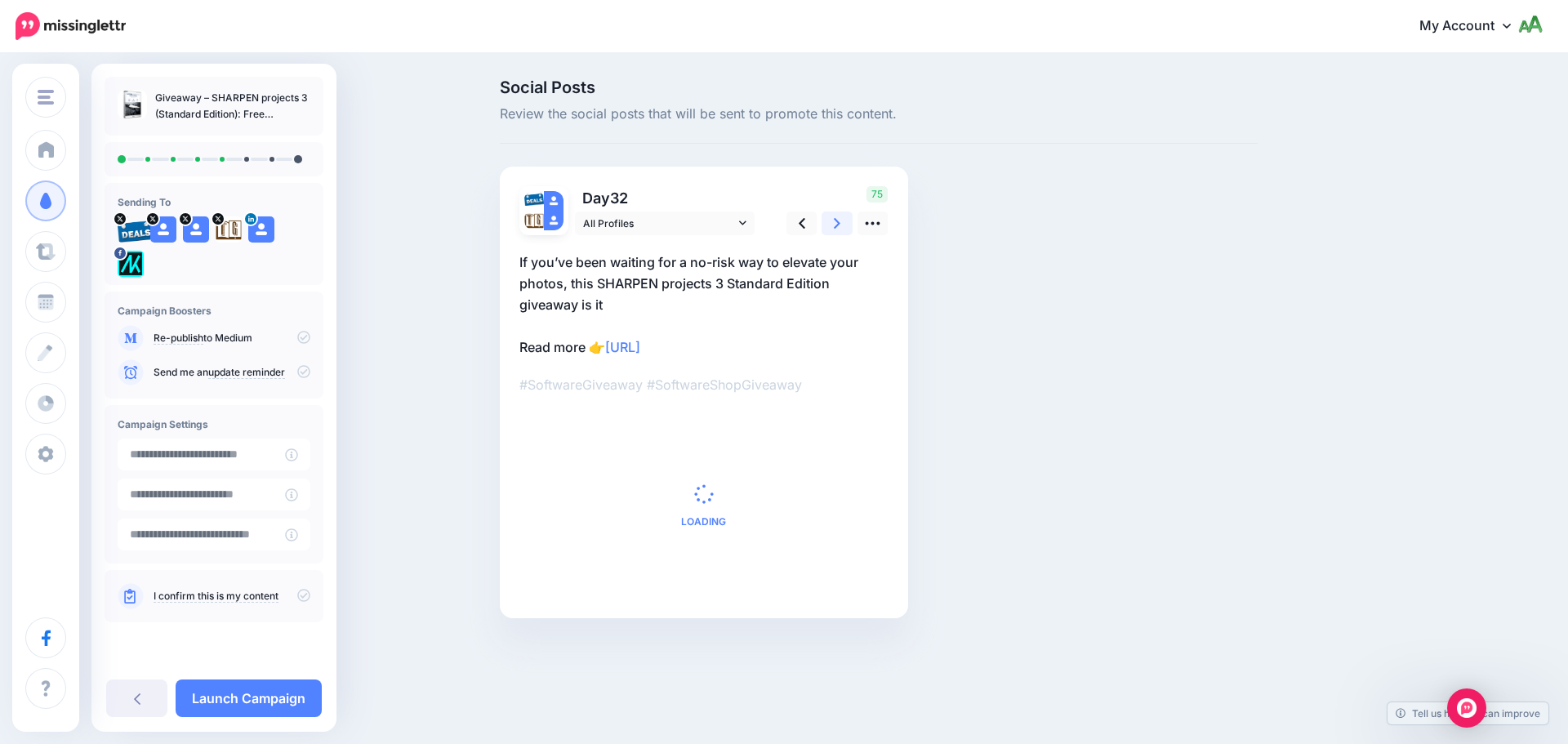
click at [847, 227] on link at bounding box center [837, 224] width 31 height 24
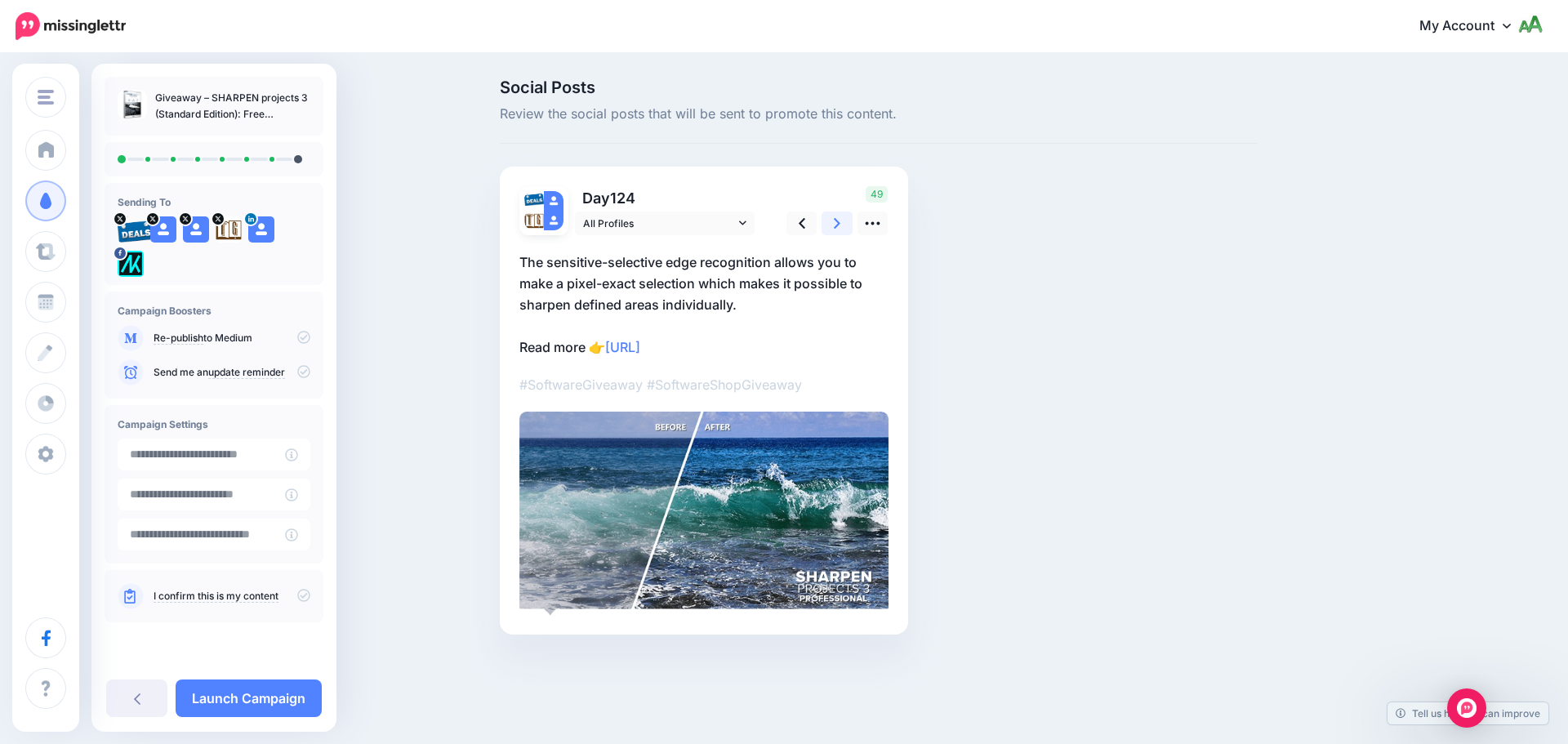
click at [847, 227] on link at bounding box center [837, 224] width 31 height 24
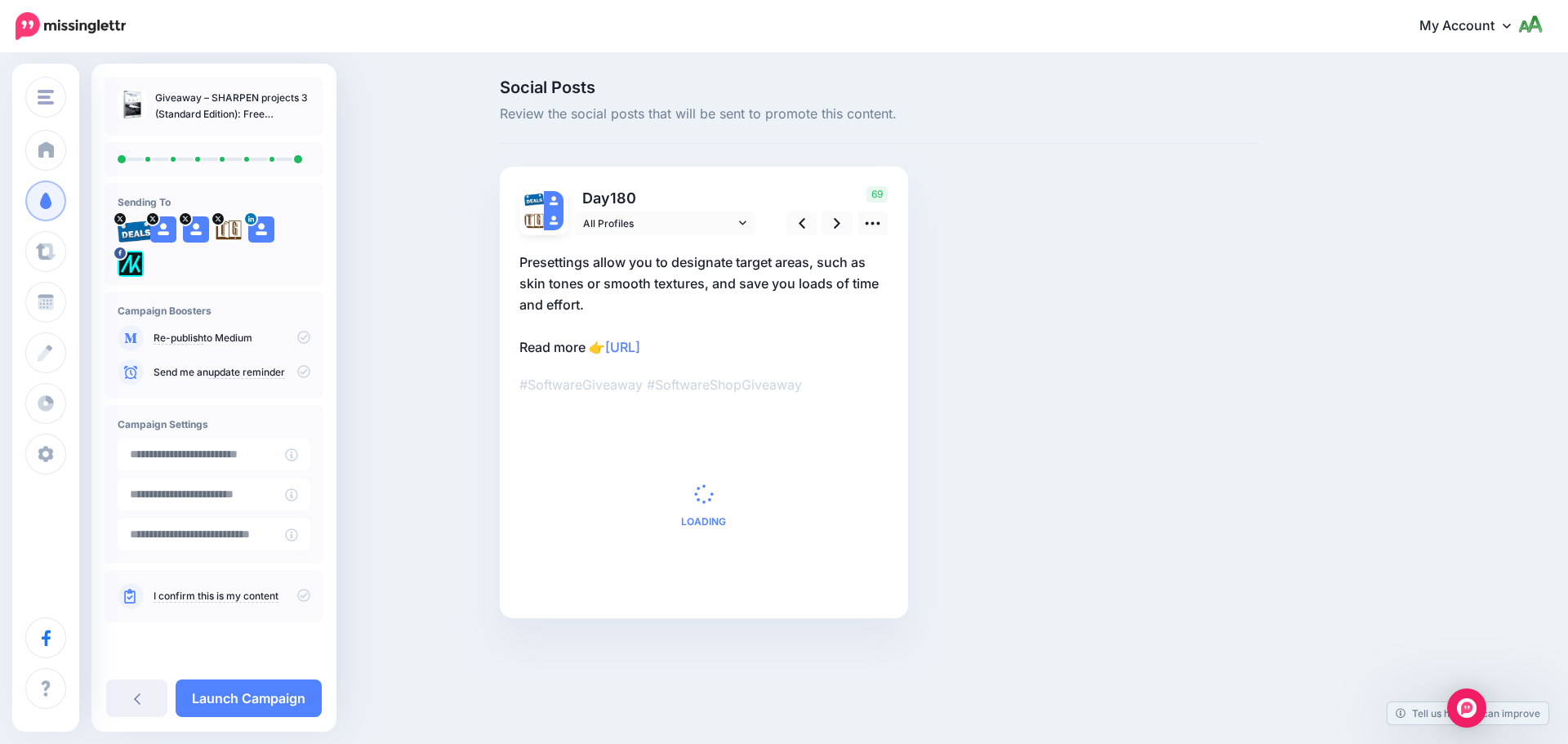
click at [311, 335] on div "Campaign Boosters Re-publish to Medium" at bounding box center [214, 345] width 219 height 107
click at [307, 335] on icon at bounding box center [303, 336] width 13 height 13
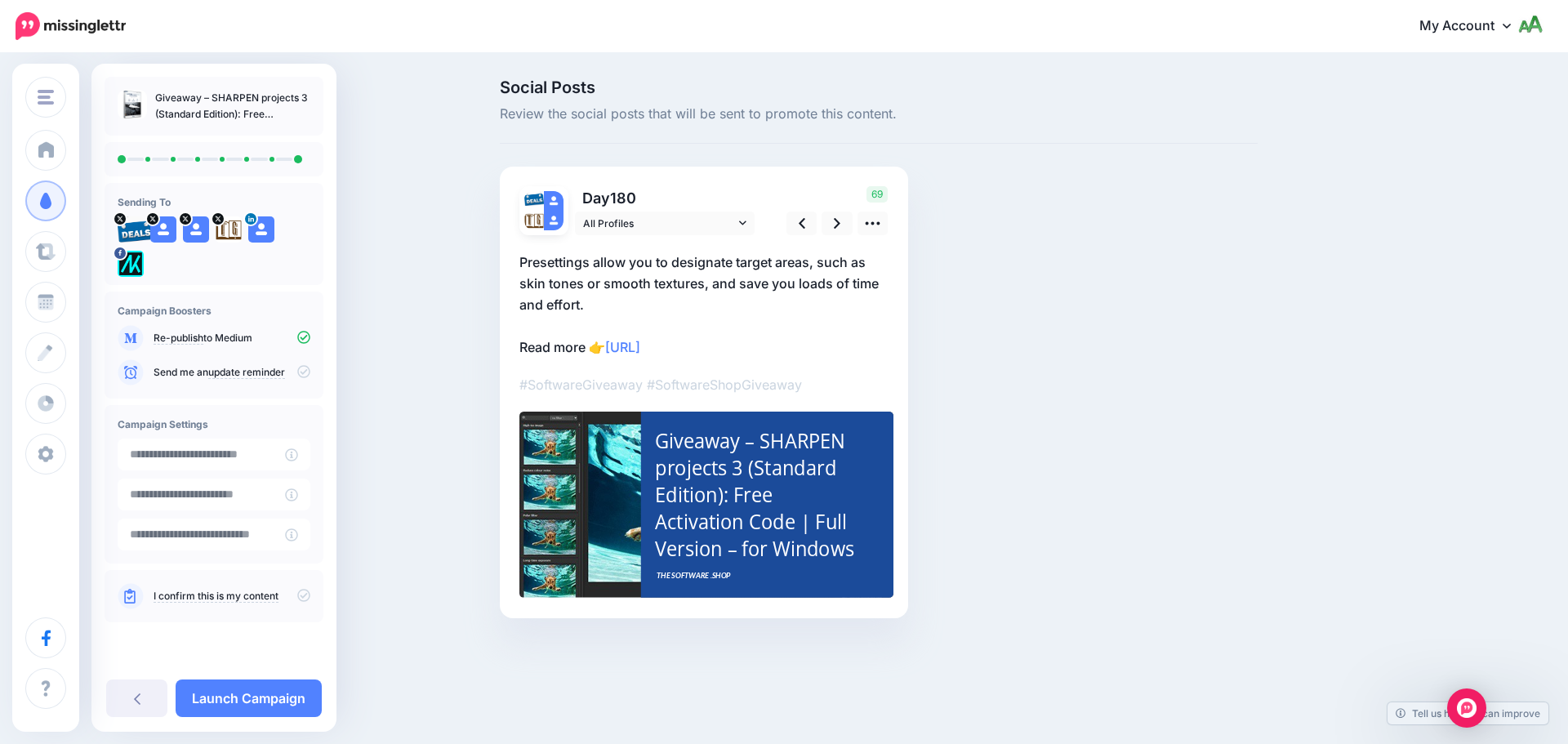
click at [300, 370] on icon at bounding box center [303, 371] width 13 height 13
click at [308, 336] on icon at bounding box center [303, 336] width 13 height 13
click at [303, 378] on p "Send me an update reminder" at bounding box center [232, 372] width 157 height 15
click at [303, 377] on icon at bounding box center [303, 371] width 13 height 13
click at [306, 597] on icon at bounding box center [303, 595] width 13 height 13
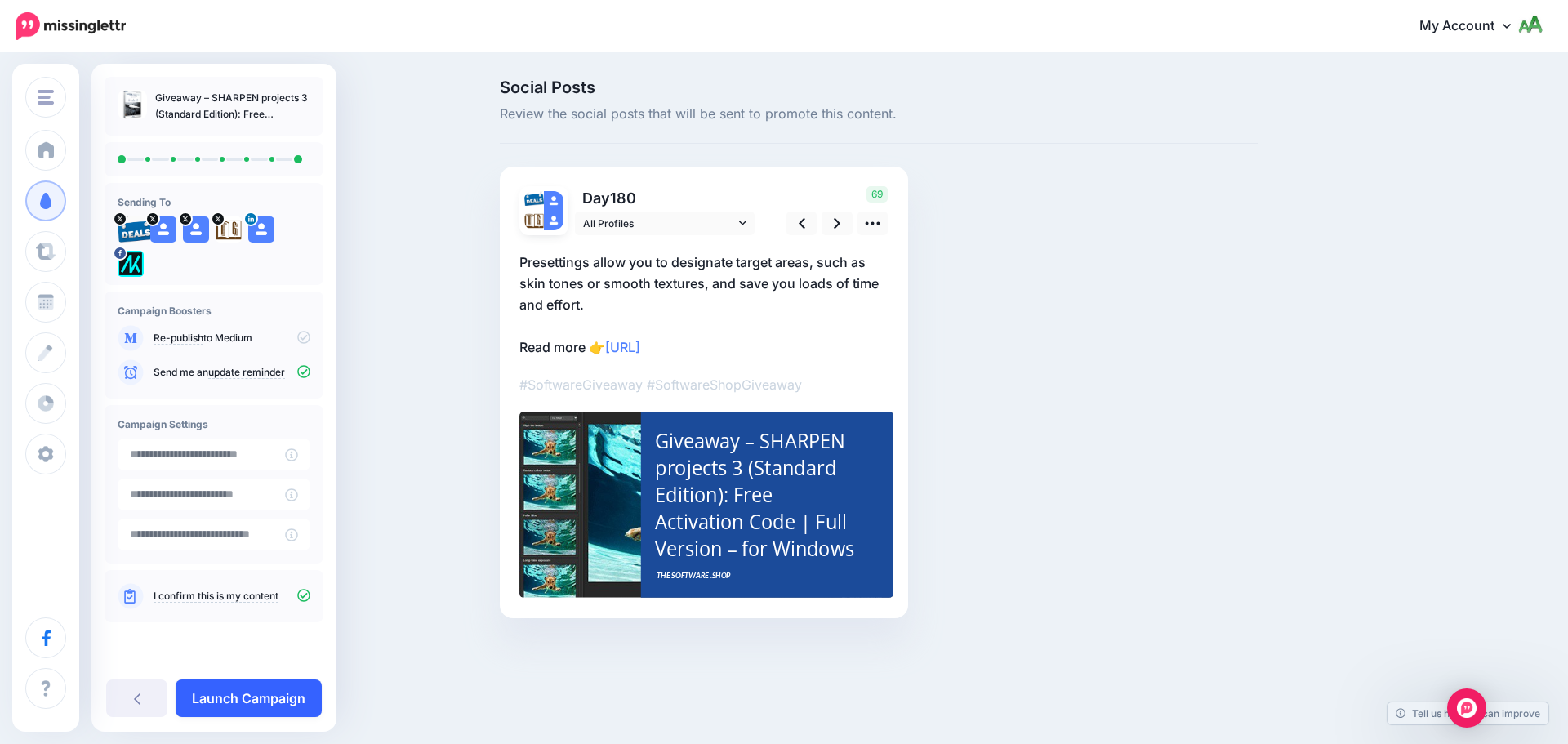
click at [294, 696] on link "Launch Campaign" at bounding box center [249, 698] width 146 height 38
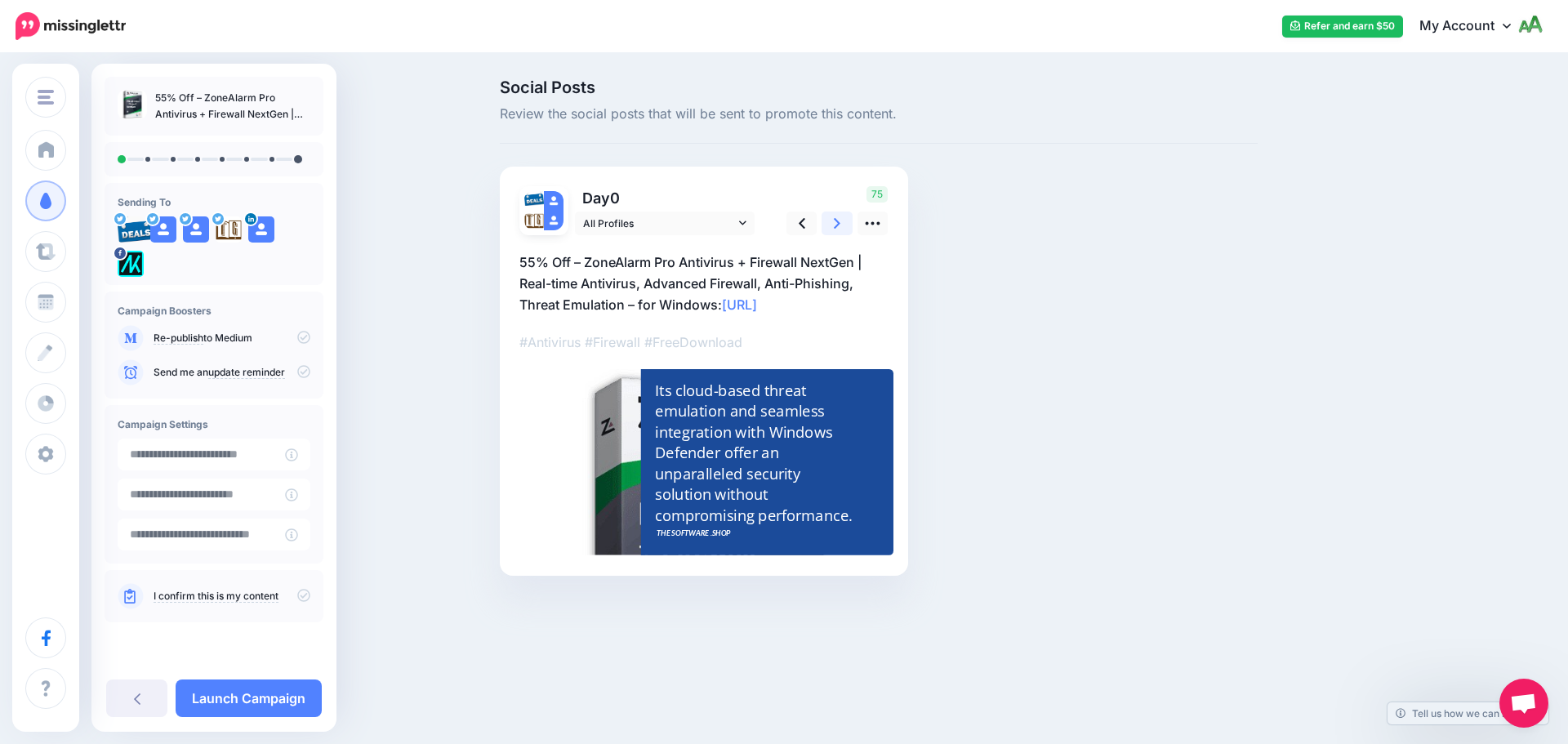
click at [842, 224] on link at bounding box center [837, 224] width 31 height 24
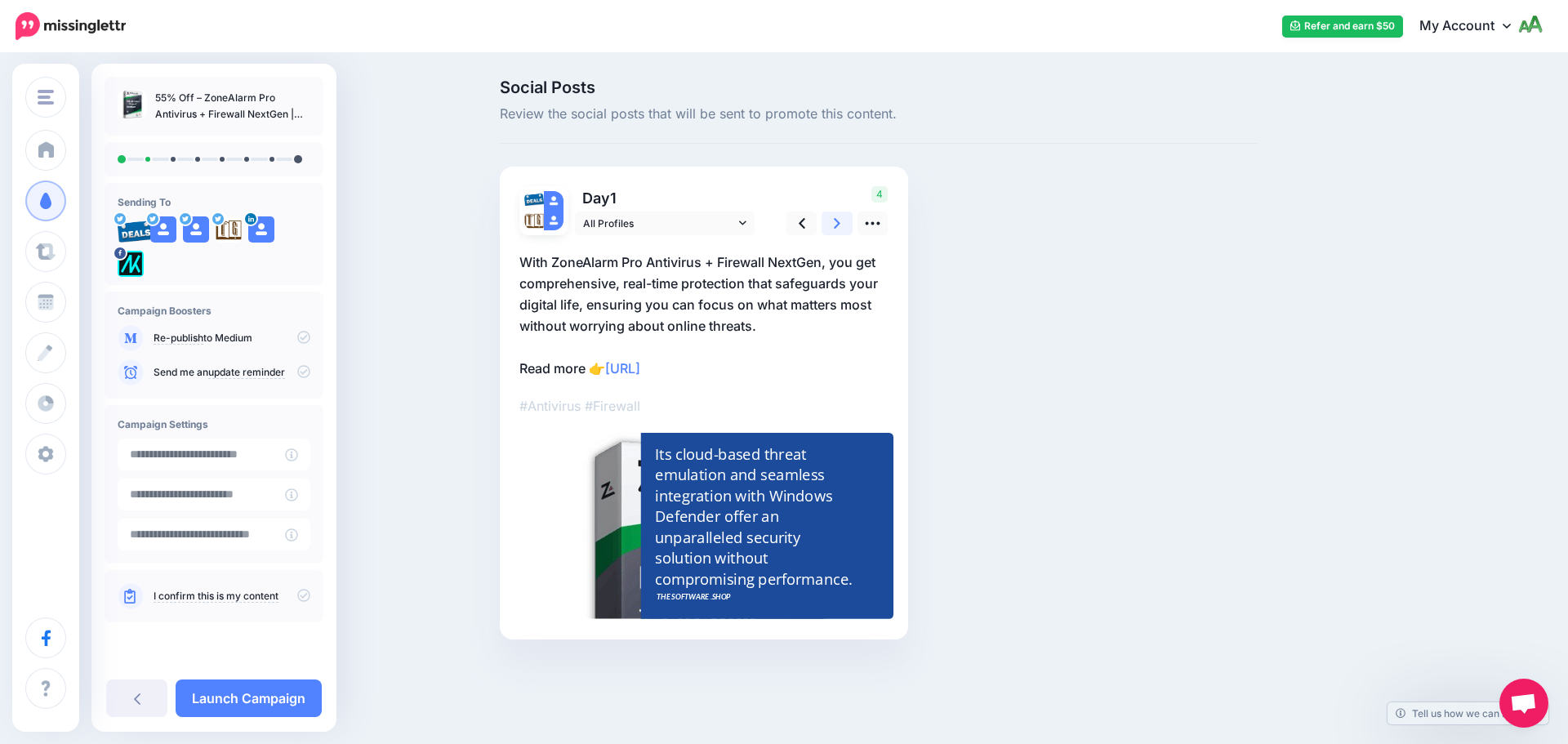
click at [842, 224] on link at bounding box center [837, 224] width 31 height 24
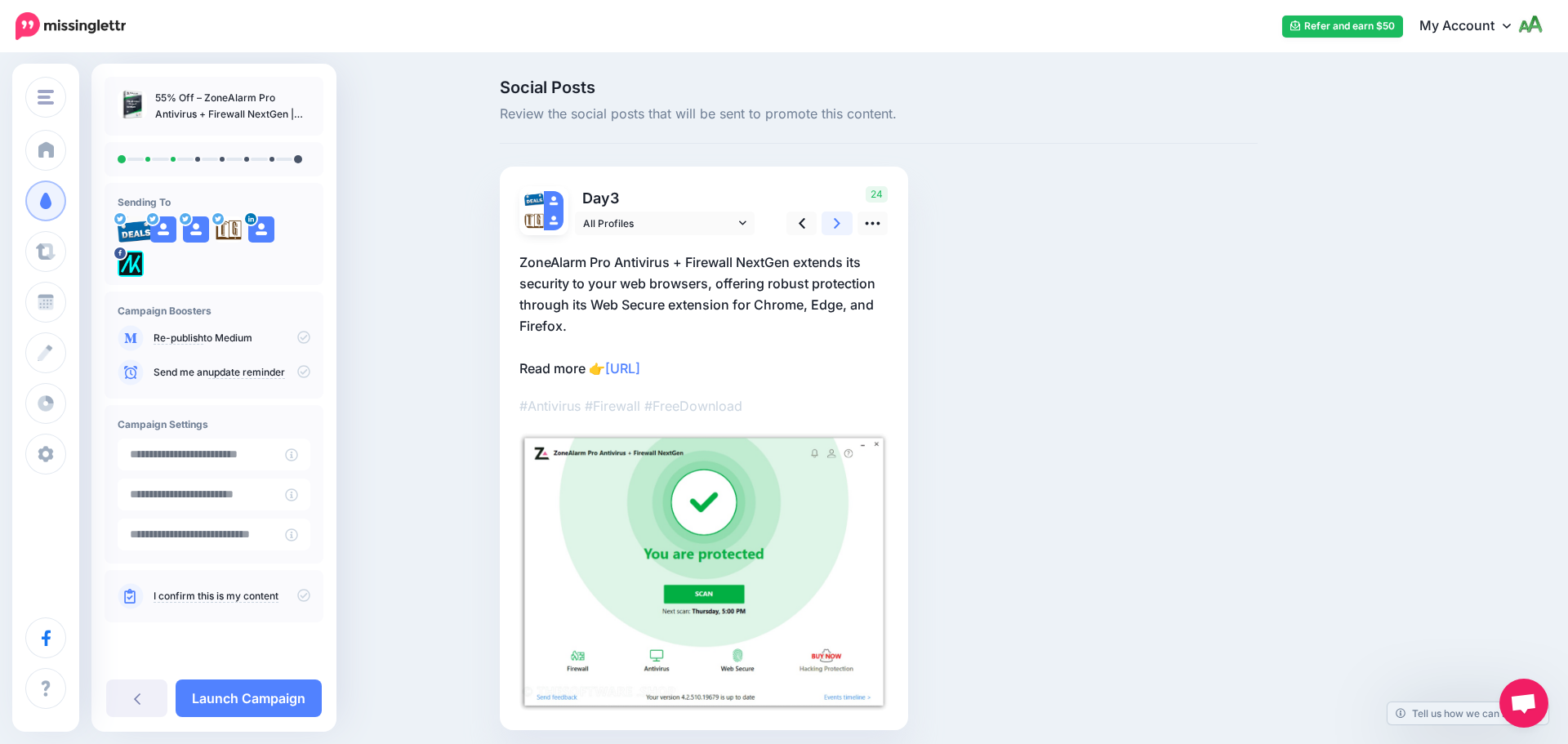
click at [842, 224] on link at bounding box center [837, 224] width 31 height 24
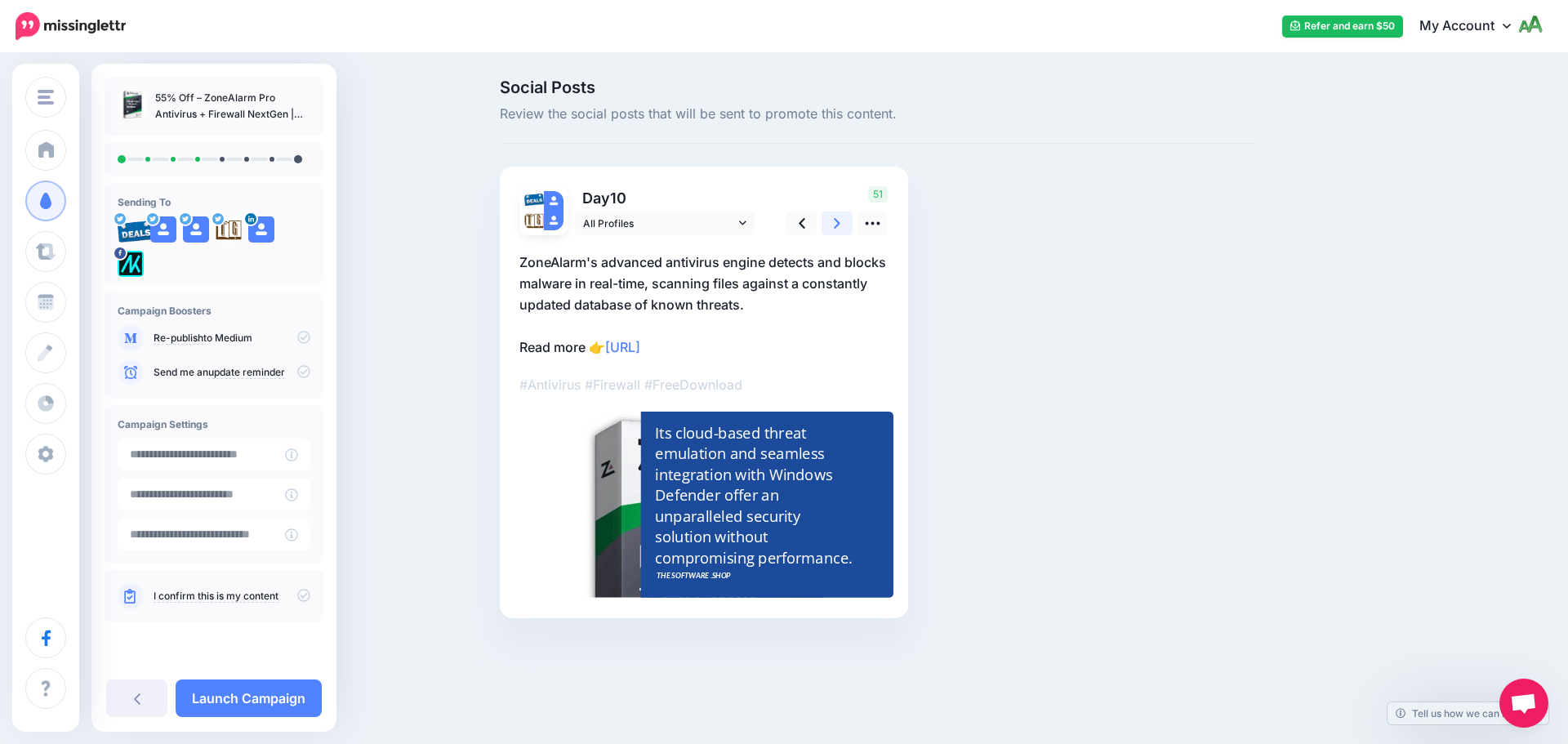
click at [842, 224] on link at bounding box center [837, 224] width 31 height 24
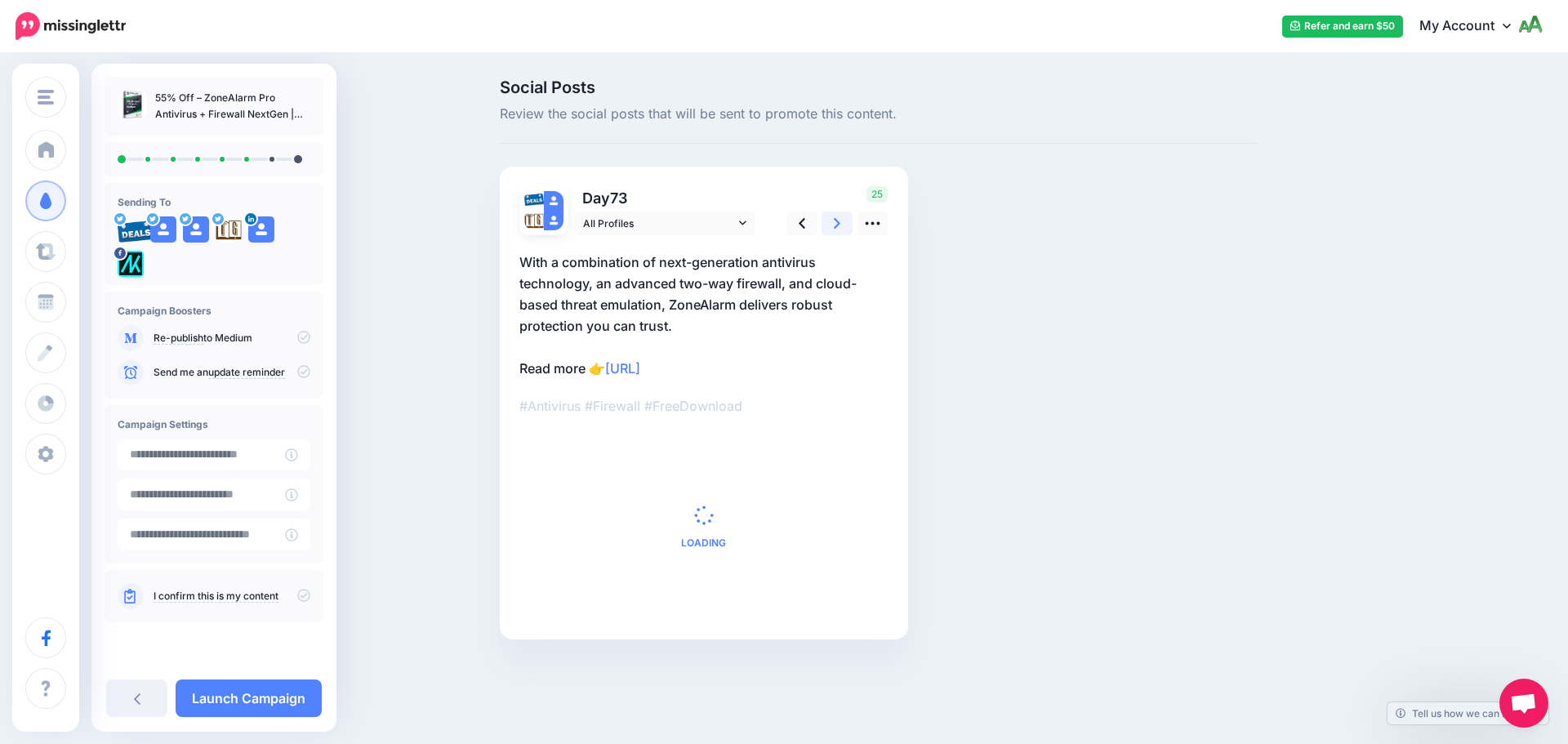
click at [842, 224] on link at bounding box center [837, 224] width 31 height 24
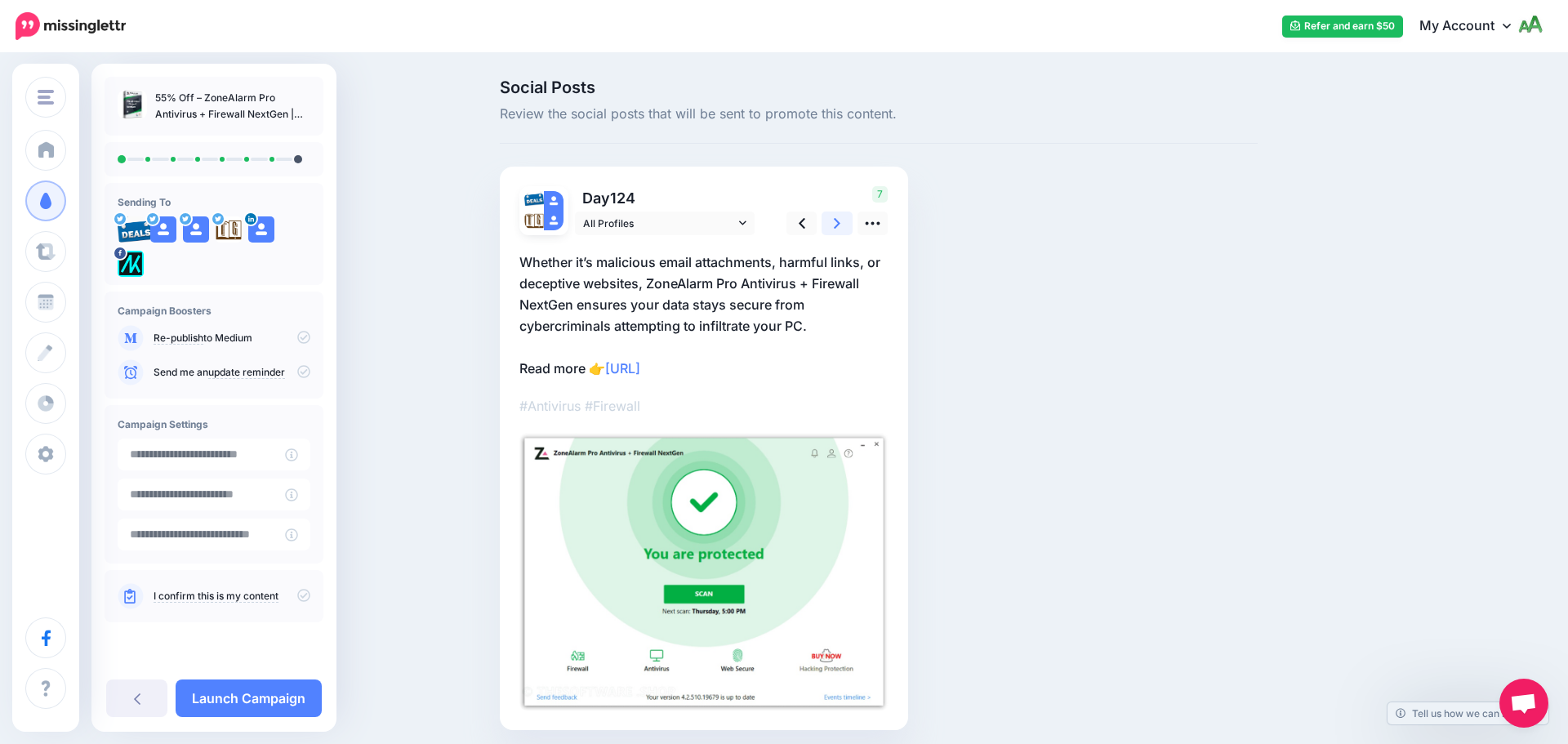
click at [842, 224] on link at bounding box center [837, 224] width 31 height 24
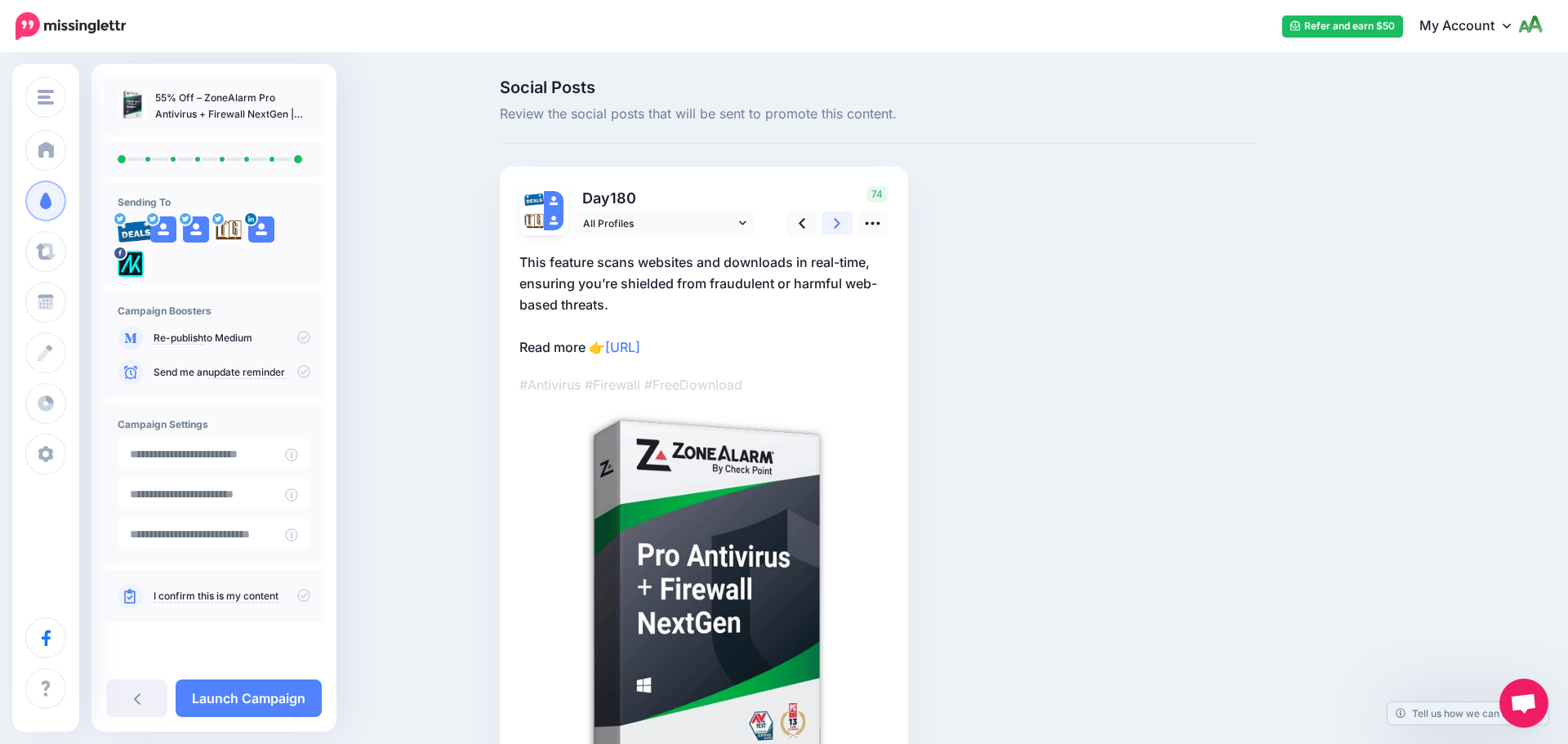
click at [842, 224] on link at bounding box center [837, 224] width 31 height 24
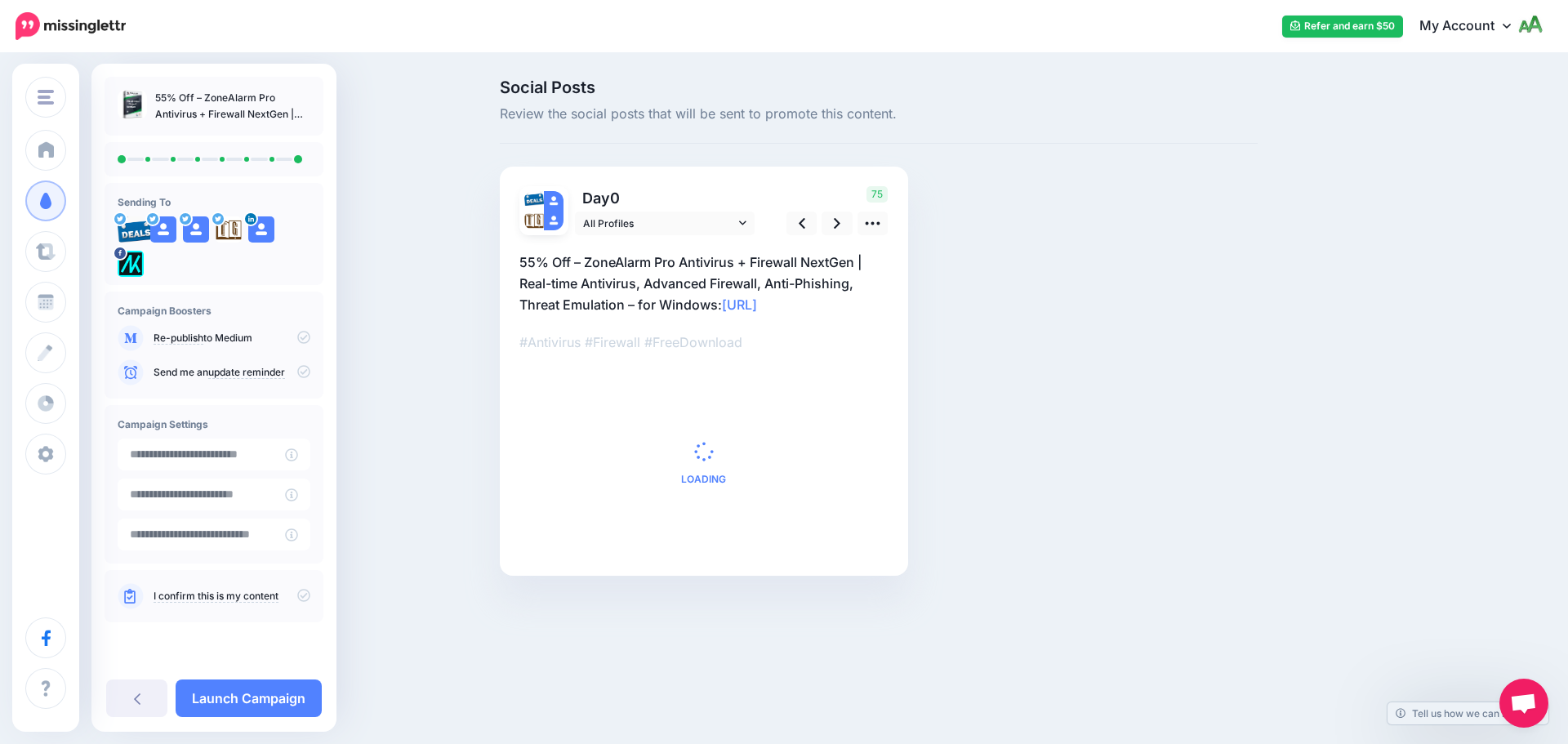
click at [309, 367] on icon at bounding box center [303, 371] width 13 height 13
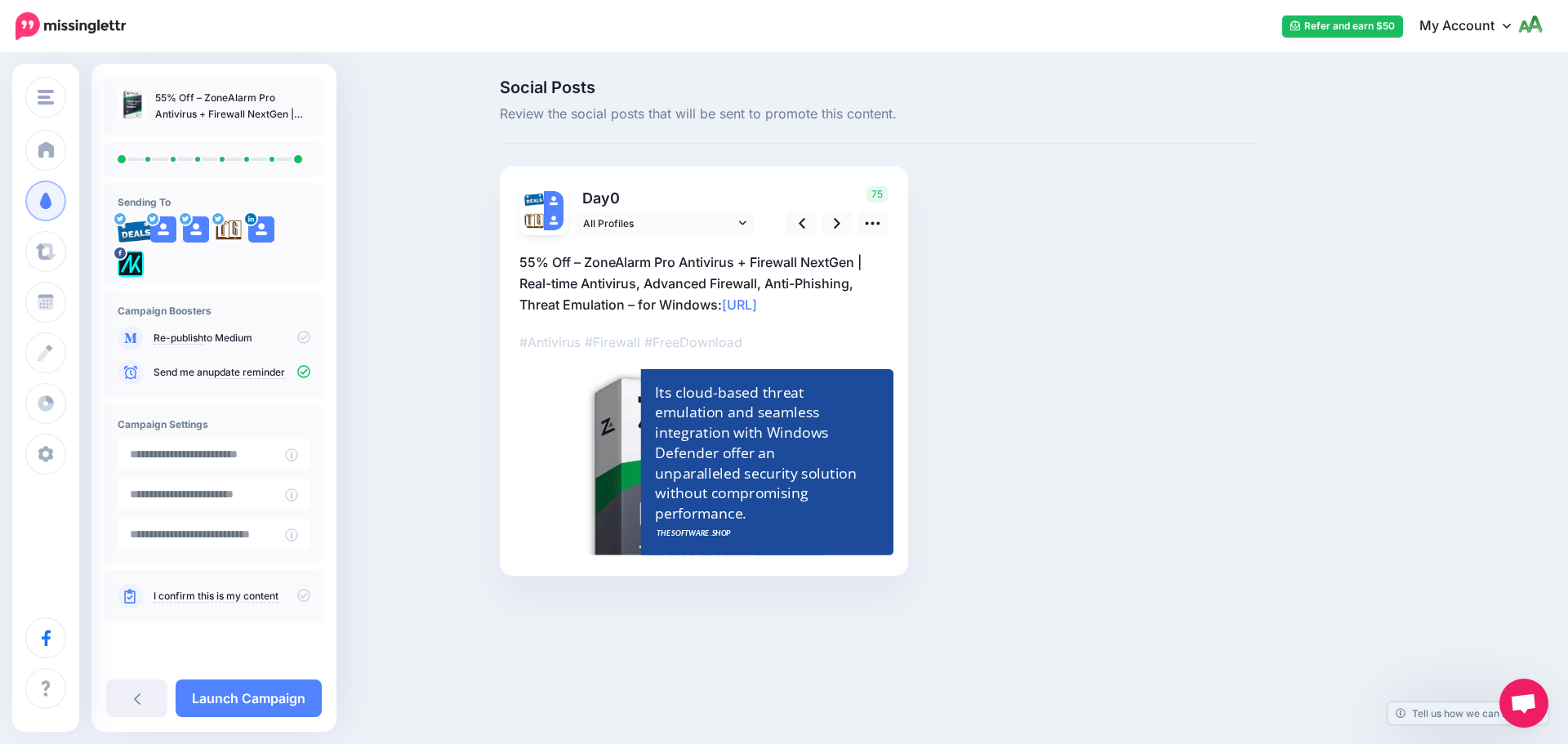
click at [305, 604] on div "I confirm this is my content" at bounding box center [214, 596] width 193 height 26
click at [303, 597] on icon at bounding box center [303, 595] width 13 height 13
click at [286, 704] on link "Launch Campaign" at bounding box center [249, 698] width 146 height 38
